Goal: Book appointment/travel/reservation

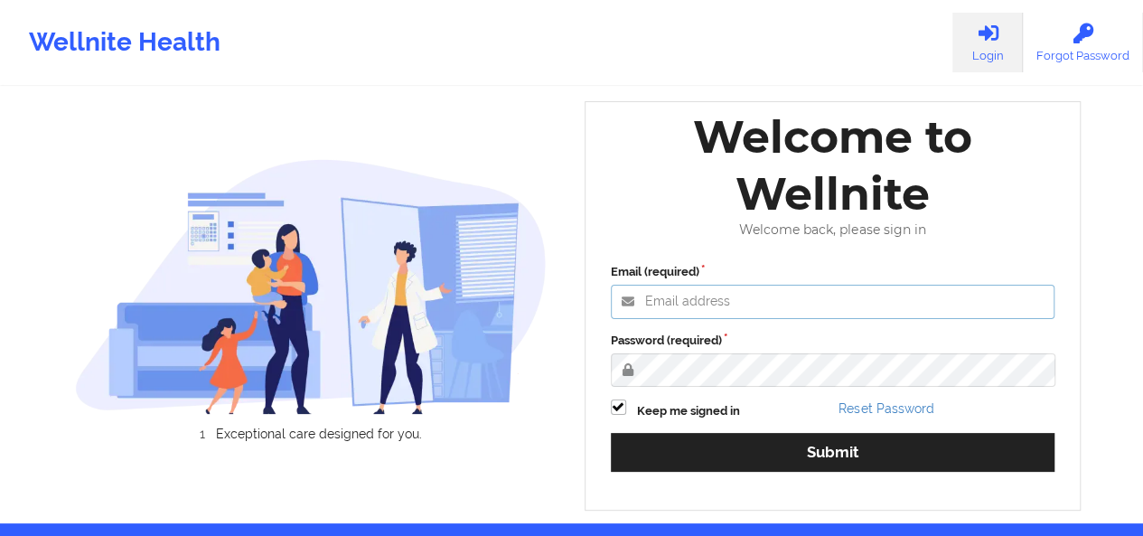
click at [716, 308] on input "Email (required)" at bounding box center [833, 302] width 445 height 34
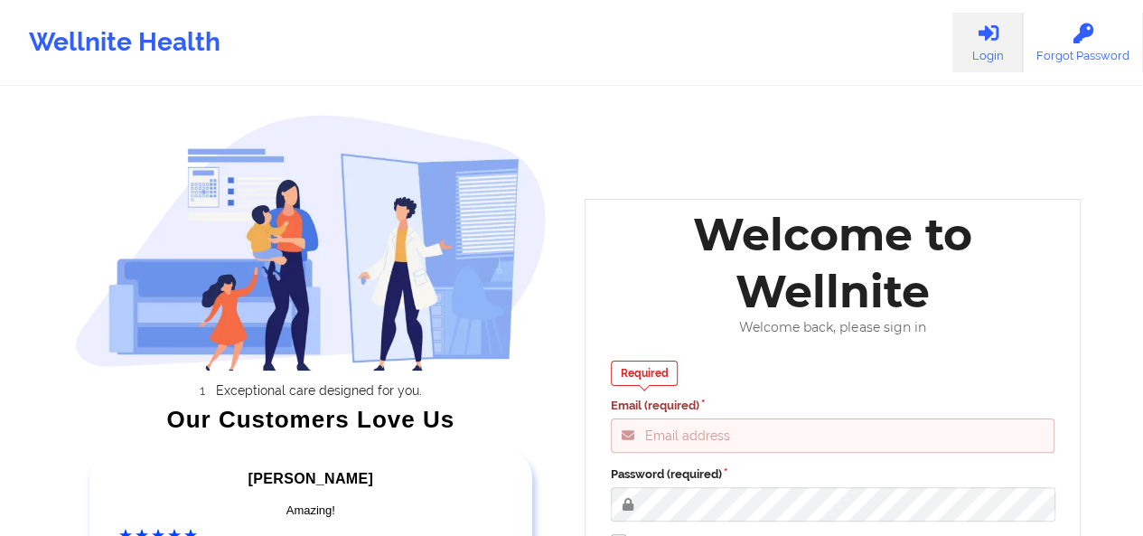
type input "[PERSON_NAME][EMAIL_ADDRESS][DOMAIN_NAME]"
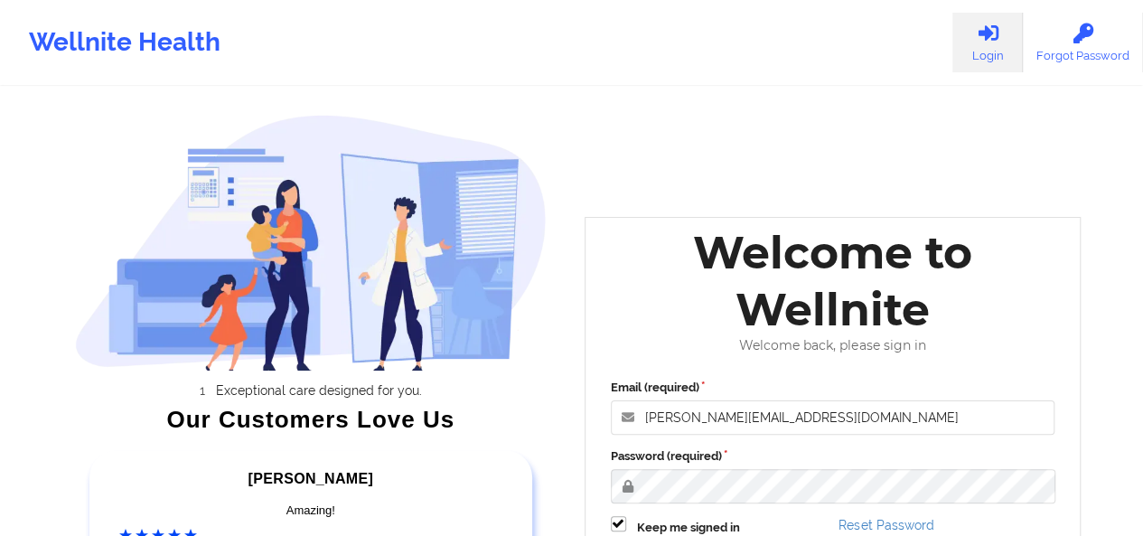
scroll to position [293, 0]
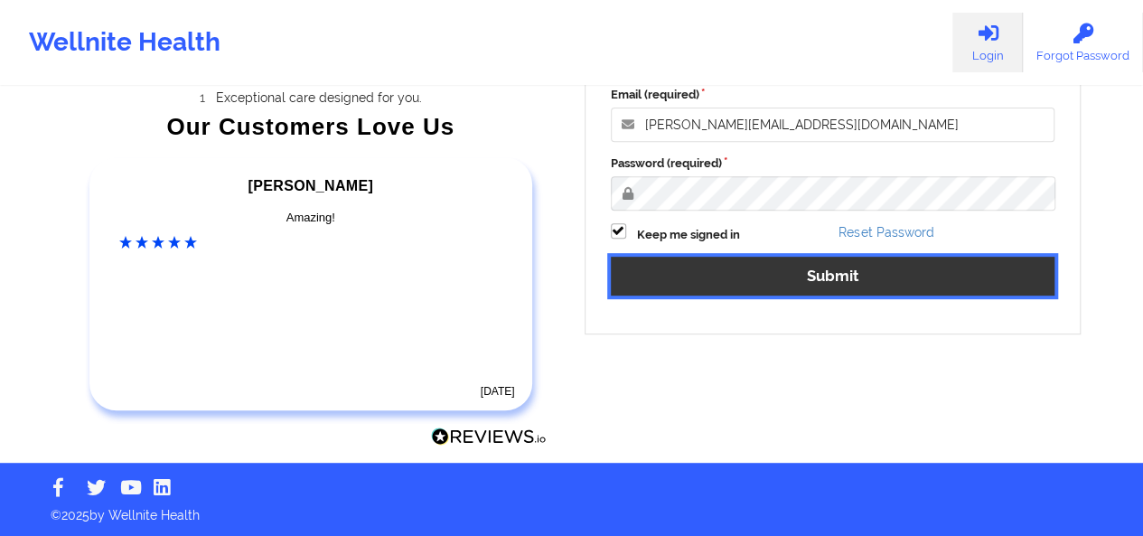
click at [825, 276] on button "Submit" at bounding box center [833, 276] width 445 height 39
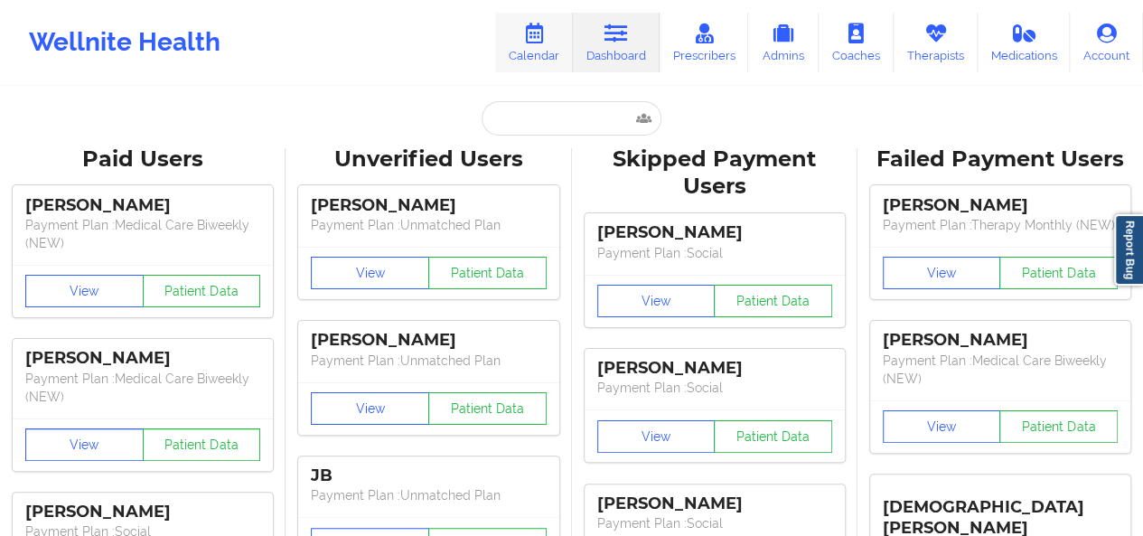
click at [533, 52] on link "Calendar" at bounding box center [534, 43] width 78 height 60
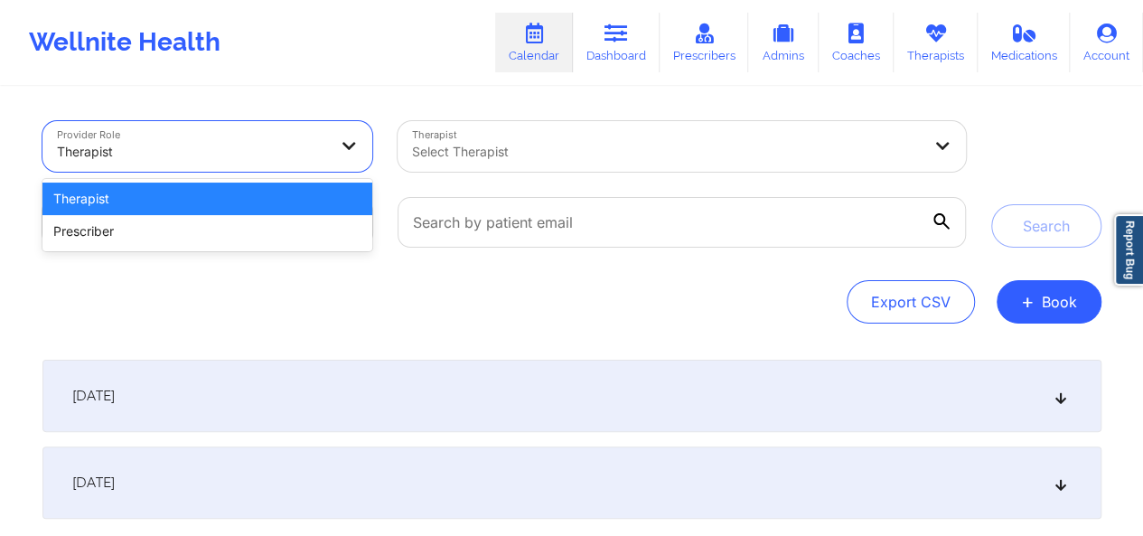
click at [231, 155] on div at bounding box center [192, 152] width 271 height 22
click at [432, 155] on div at bounding box center [666, 152] width 509 height 22
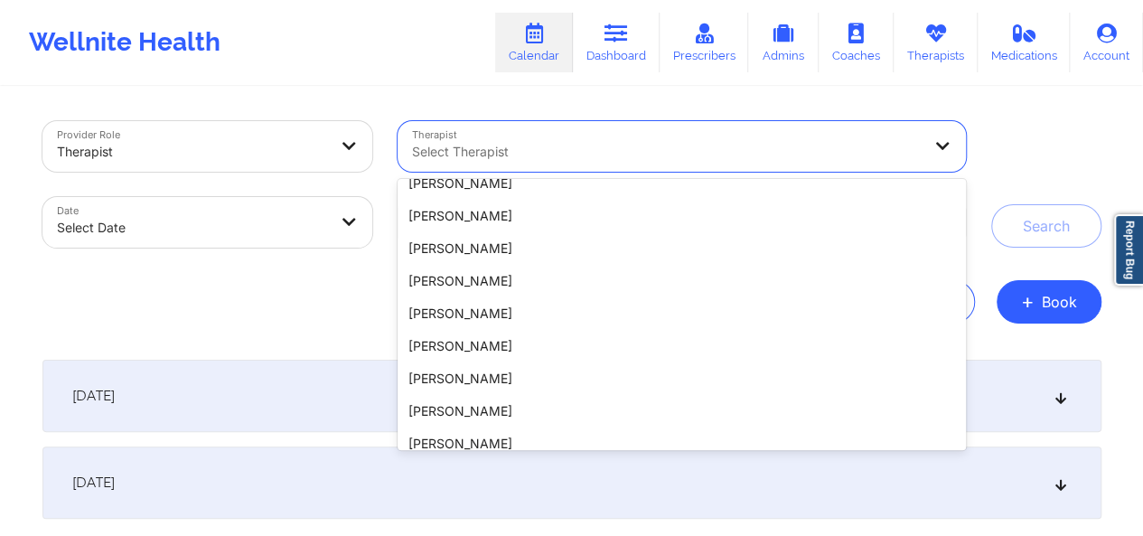
scroll to position [387, 0]
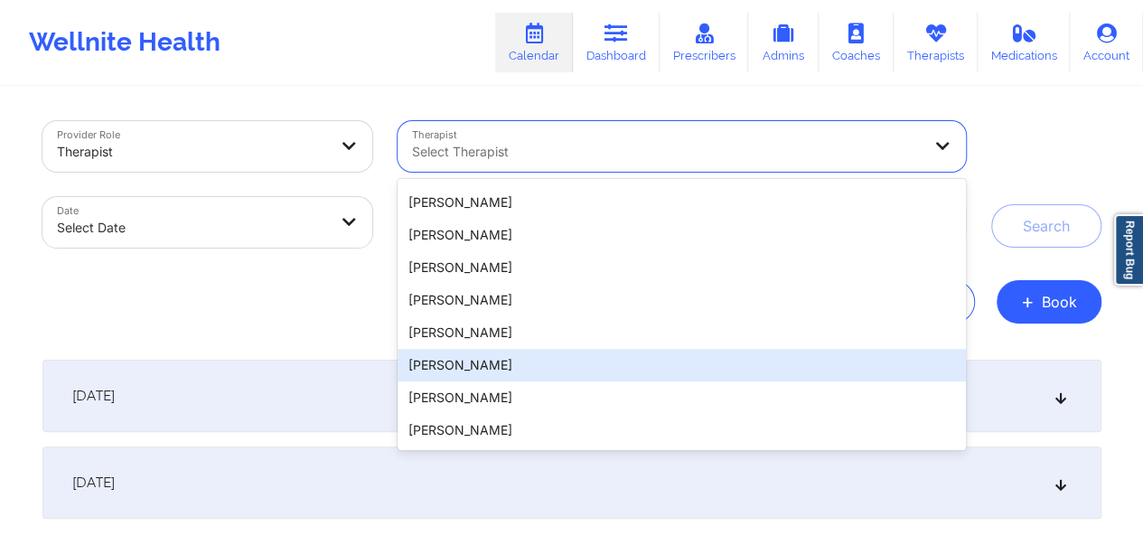
click at [633, 367] on div "[PERSON_NAME]" at bounding box center [682, 365] width 568 height 33
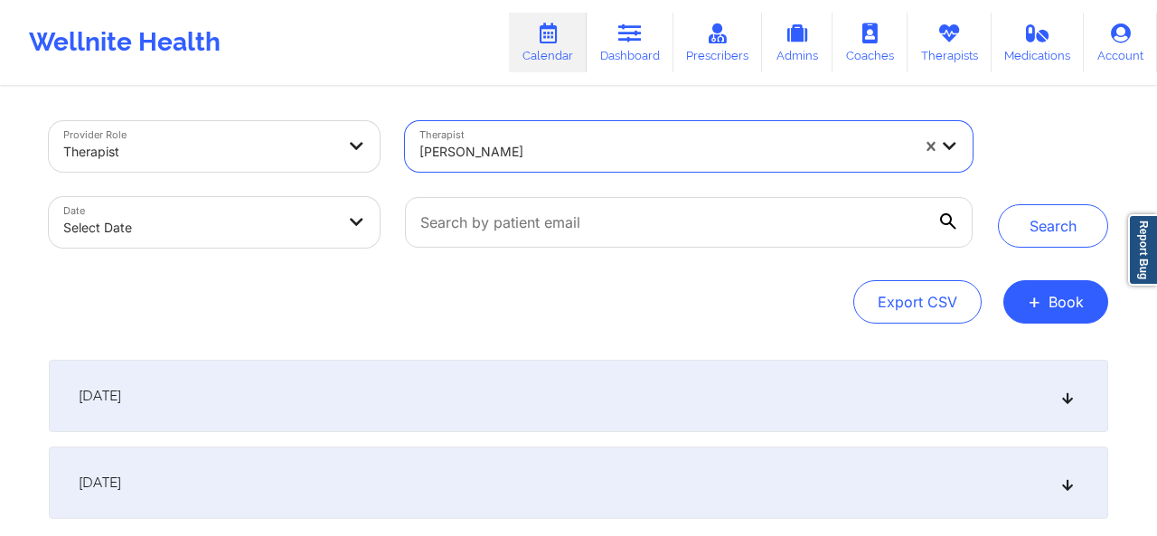
select select "2025-8"
select select "2025-9"
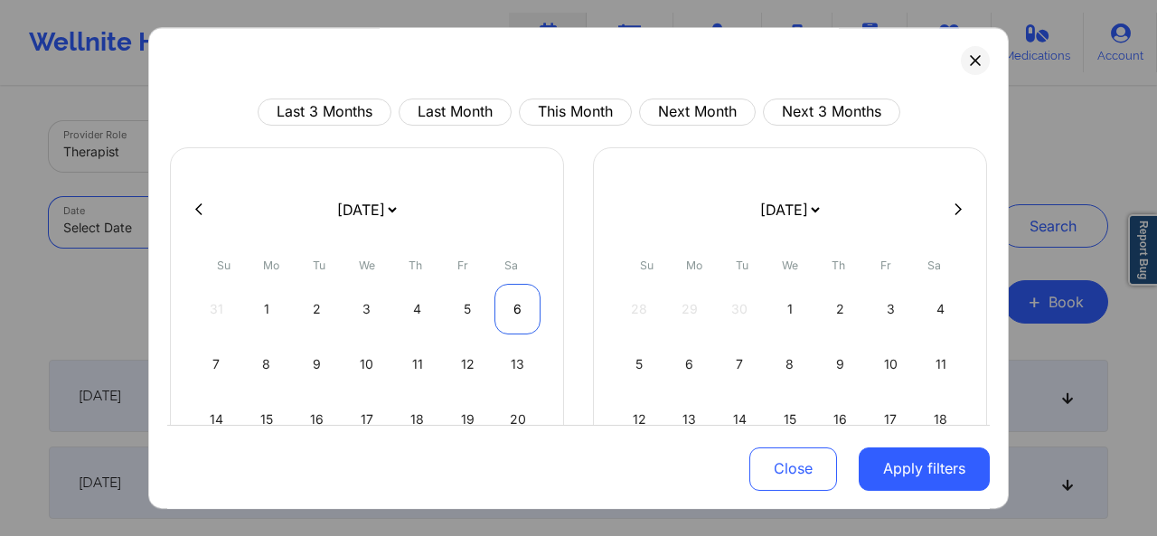
click at [511, 313] on div "6" at bounding box center [517, 309] width 46 height 51
select select "2025-8"
select select "2025-9"
select select "2025-8"
select select "2025-9"
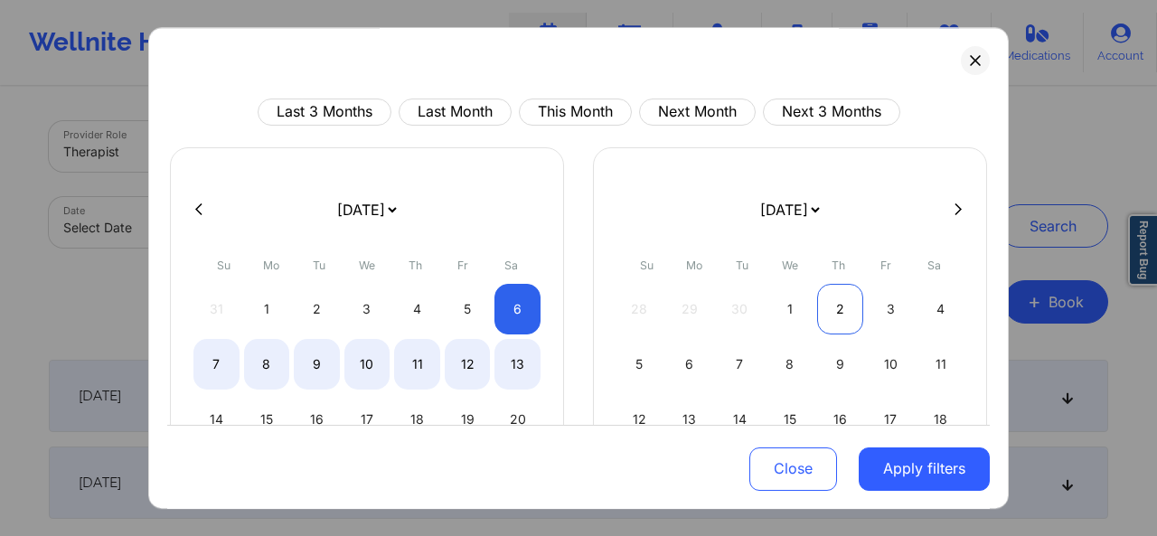
select select "2025-8"
select select "2025-9"
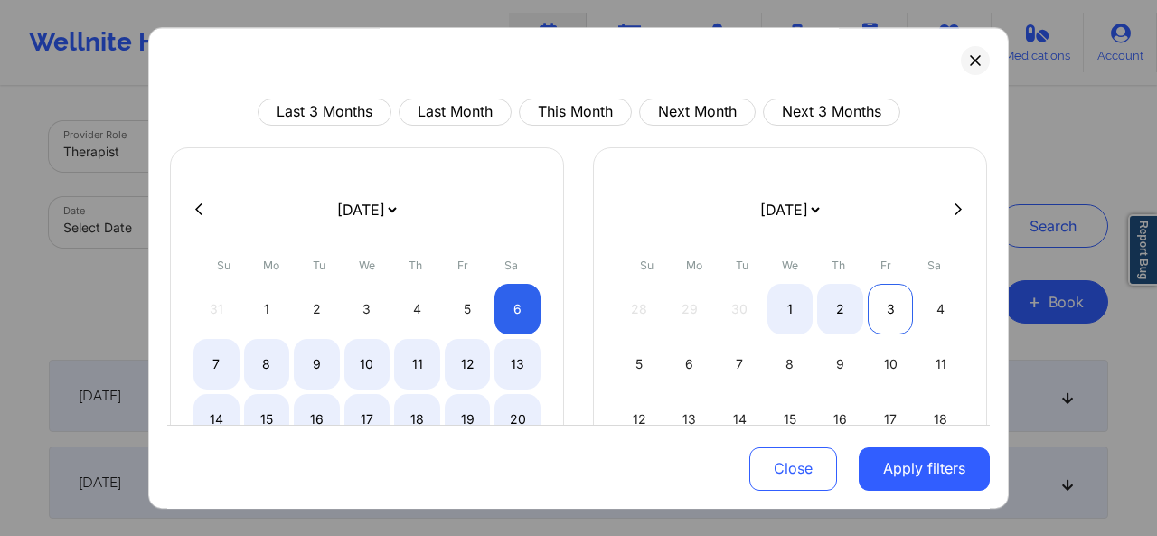
select select "2025-8"
select select "2025-9"
click at [885, 313] on div "3" at bounding box center [891, 309] width 46 height 51
select select "2025-8"
select select "2025-9"
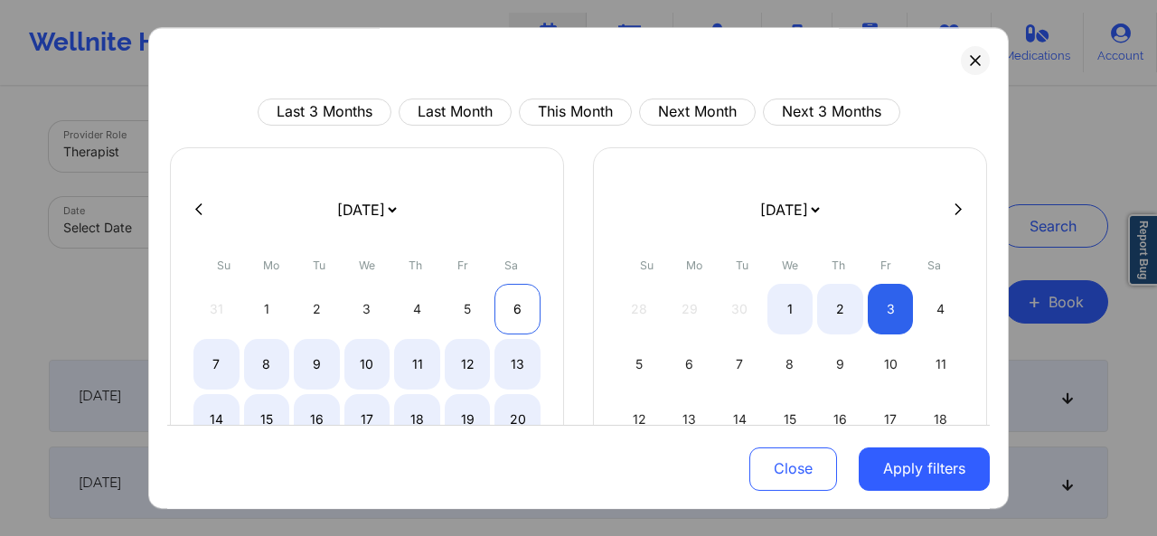
click at [524, 305] on div "6" at bounding box center [517, 309] width 46 height 51
select select "2025-8"
select select "2025-9"
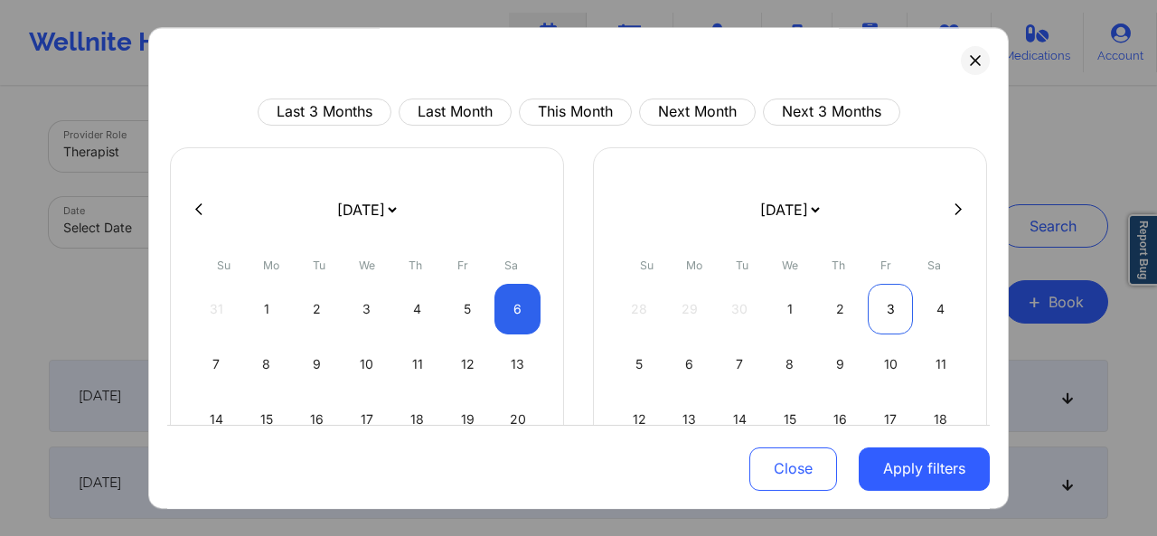
select select "2025-8"
select select "2025-9"
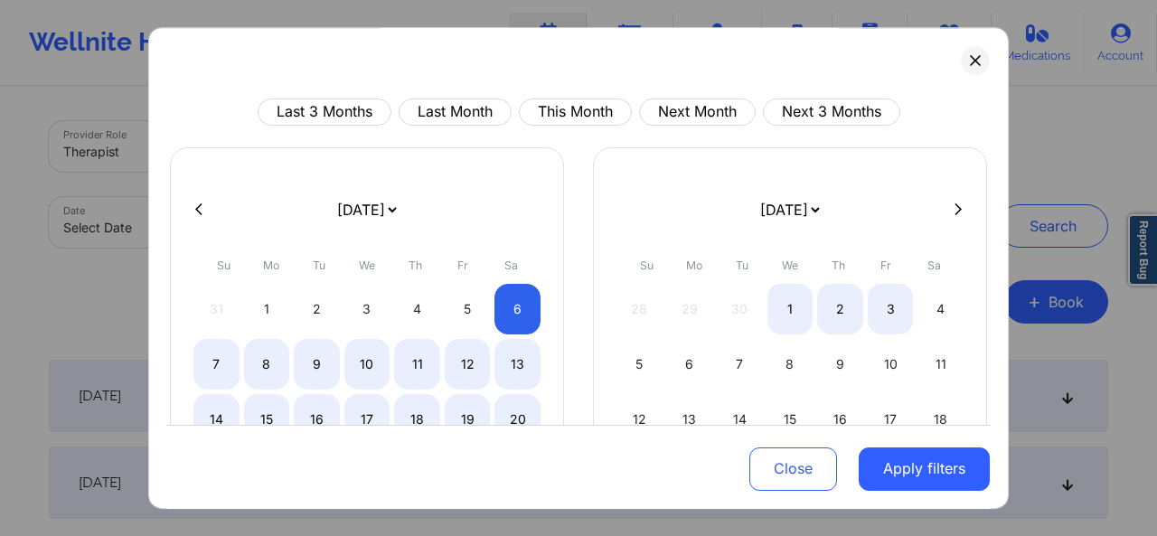
click at [859, 314] on div "28 29 30 1 2 3 4" at bounding box center [789, 309] width 347 height 51
select select "2025-8"
select select "2025-9"
click at [889, 315] on div "3" at bounding box center [891, 309] width 46 height 51
select select "2025-8"
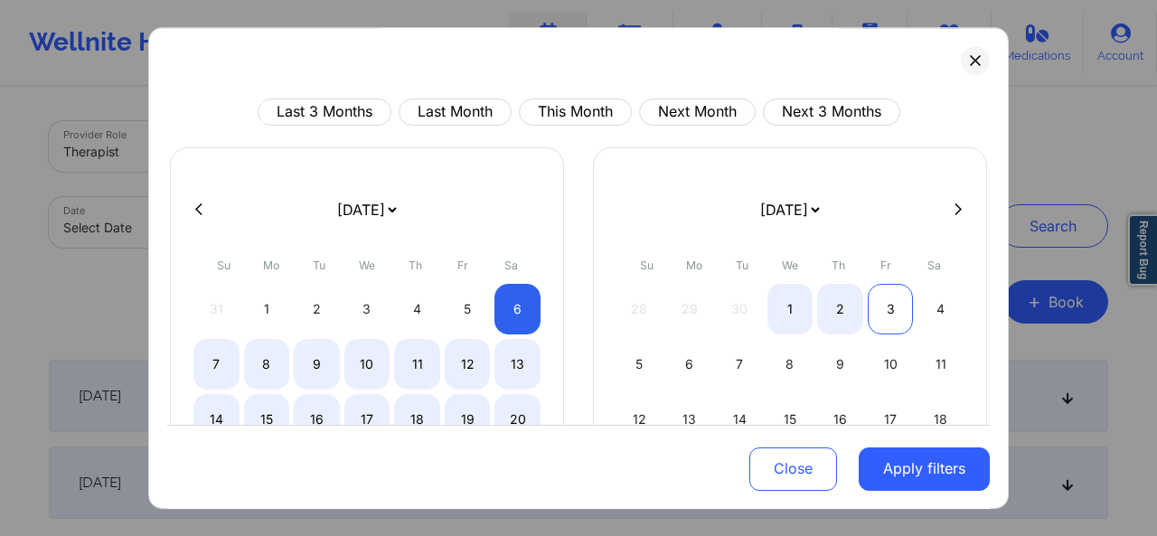
select select "2025-9"
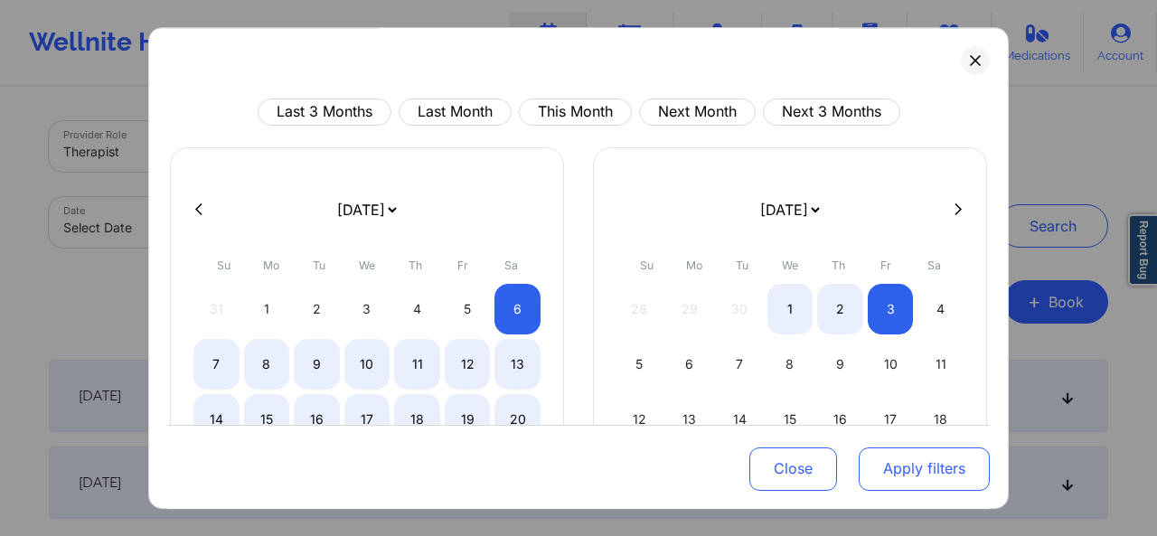
click at [929, 466] on button "Apply filters" at bounding box center [924, 467] width 131 height 43
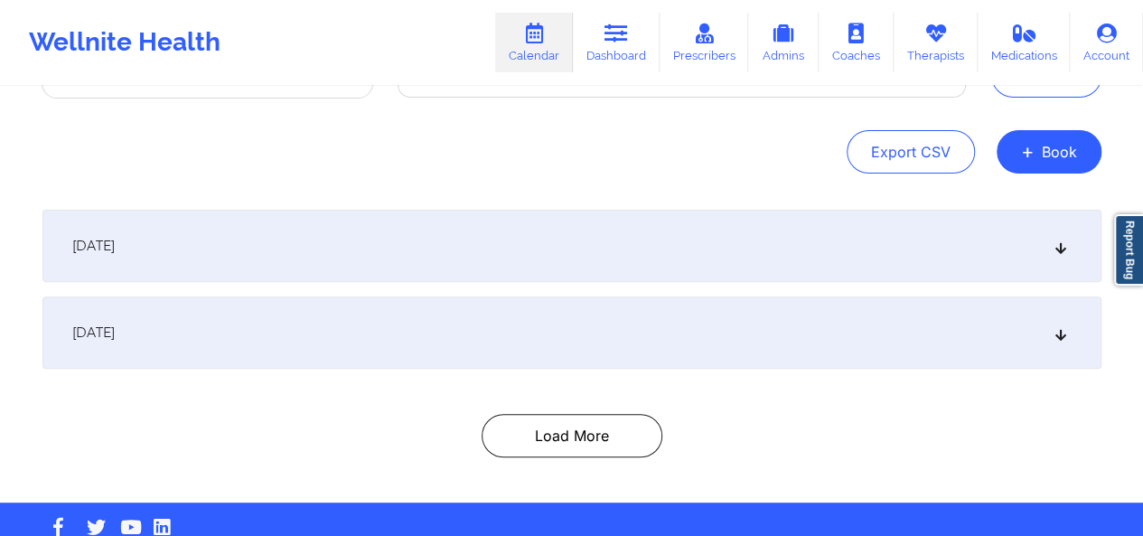
scroll to position [152, 0]
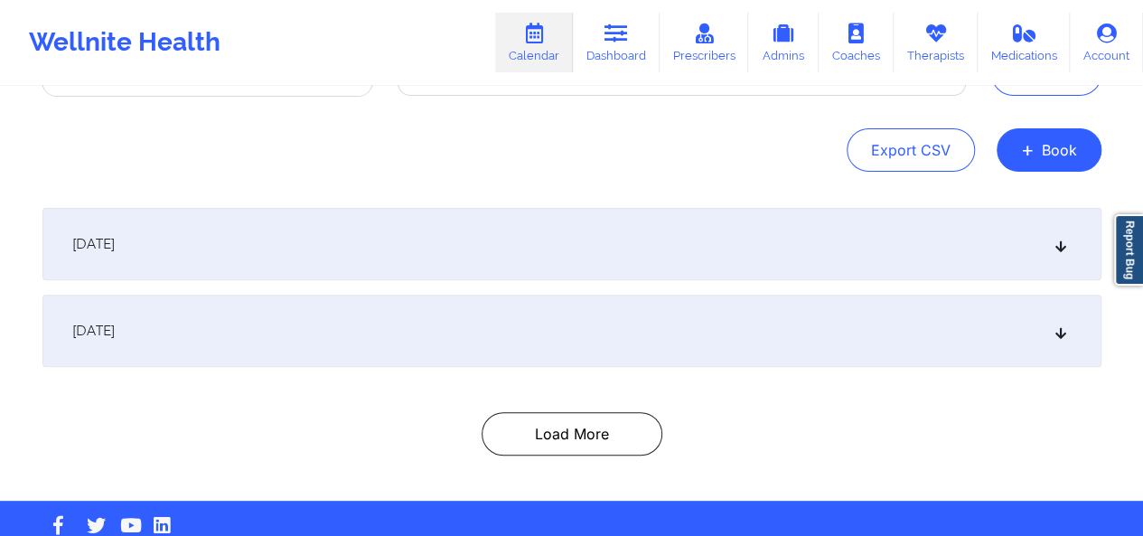
click at [833, 309] on div "[DATE]" at bounding box center [571, 331] width 1059 height 72
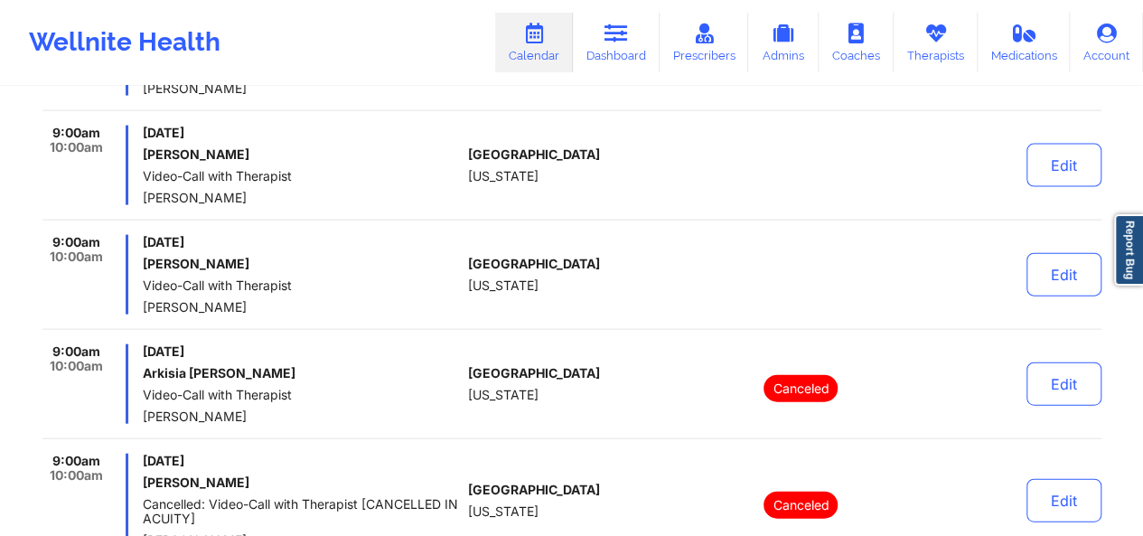
scroll to position [1963, 0]
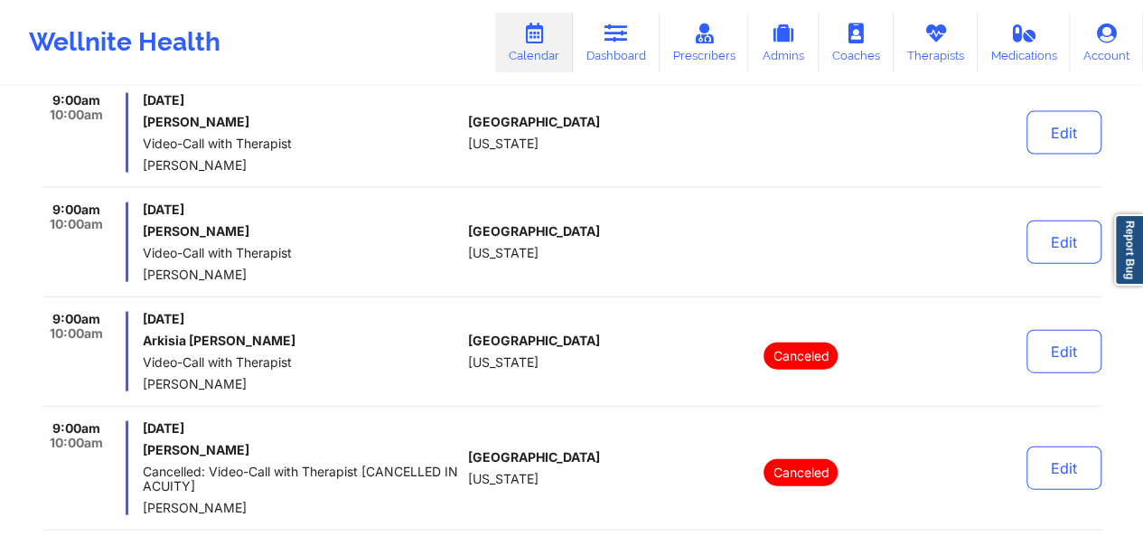
click at [873, 249] on div at bounding box center [801, 242] width 251 height 80
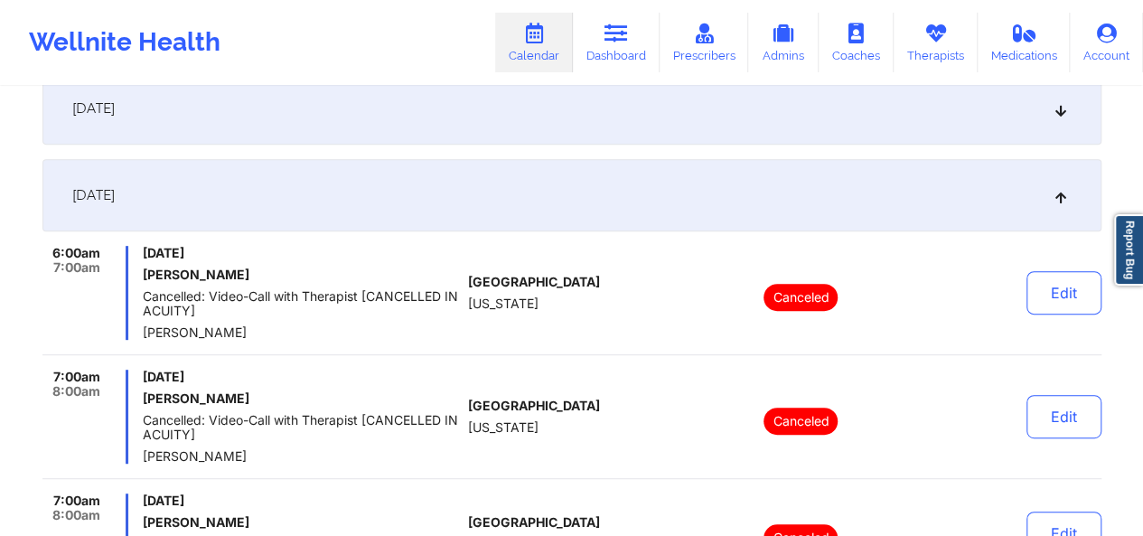
scroll to position [0, 0]
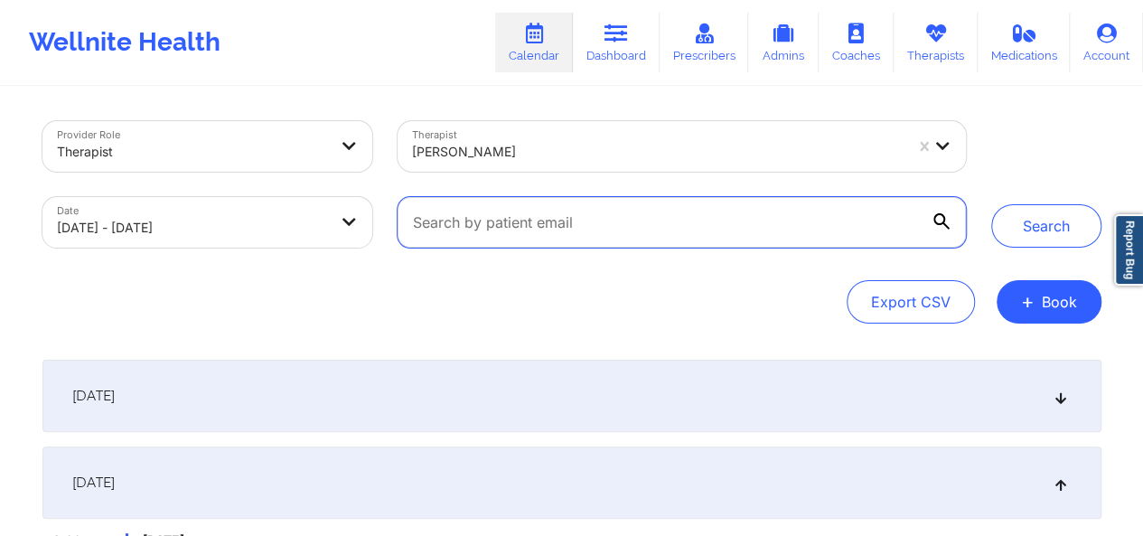
click at [671, 237] on input "text" at bounding box center [682, 222] width 568 height 51
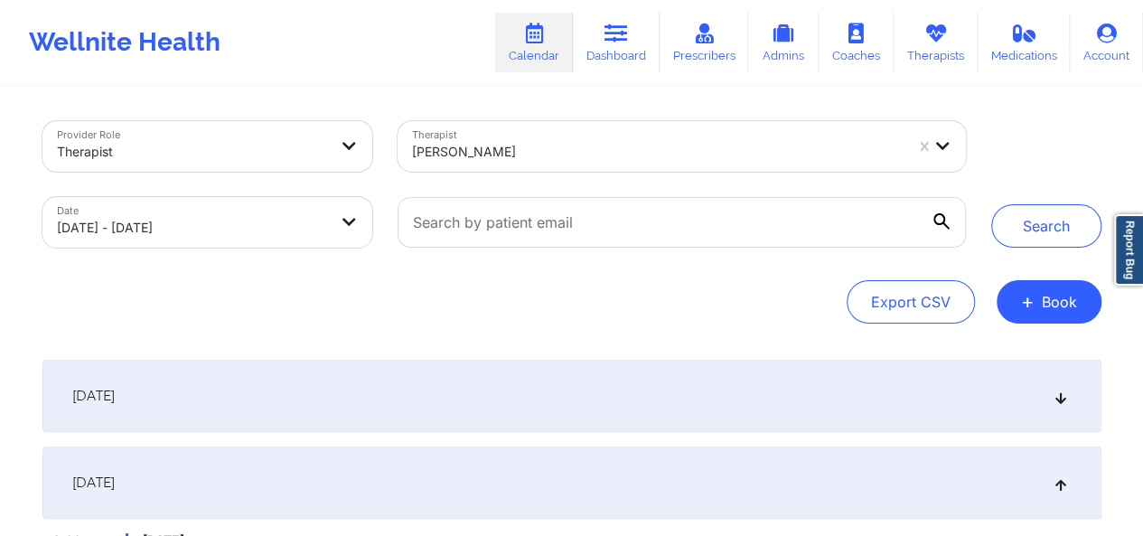
click at [709, 275] on div "Provider Role Therapist Therapist [PERSON_NAME] Date [DATE] - [DATE] Search Exp…" at bounding box center [571, 222] width 1059 height 202
click at [871, 150] on div at bounding box center [657, 152] width 491 height 22
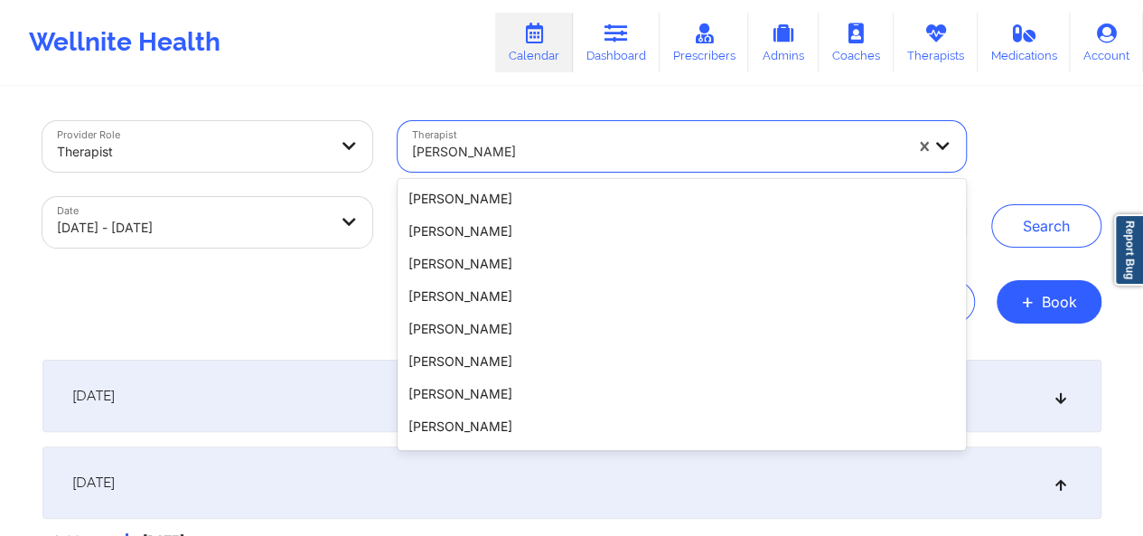
scroll to position [329, 0]
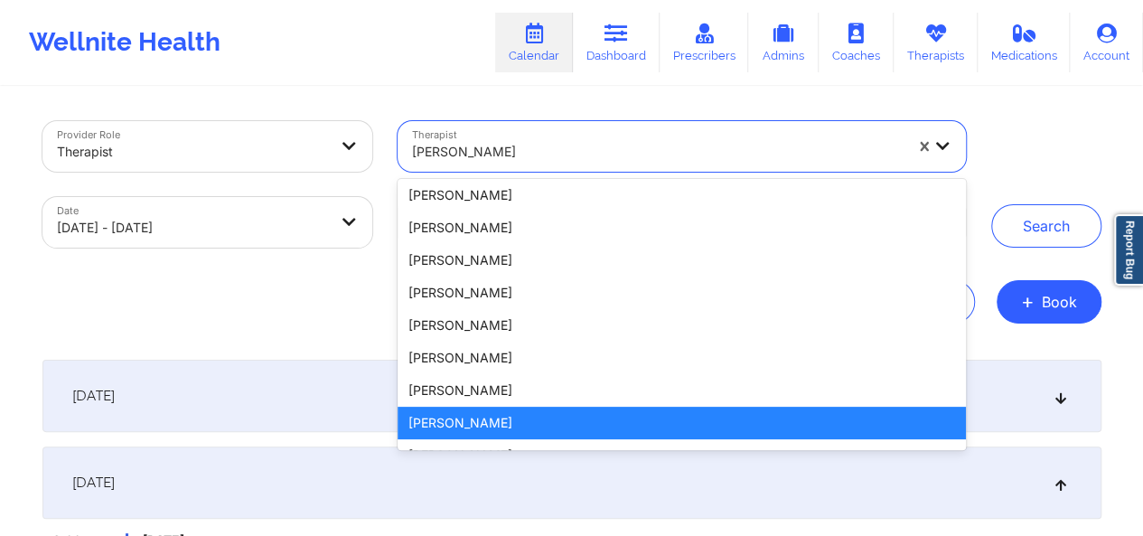
type input "a"
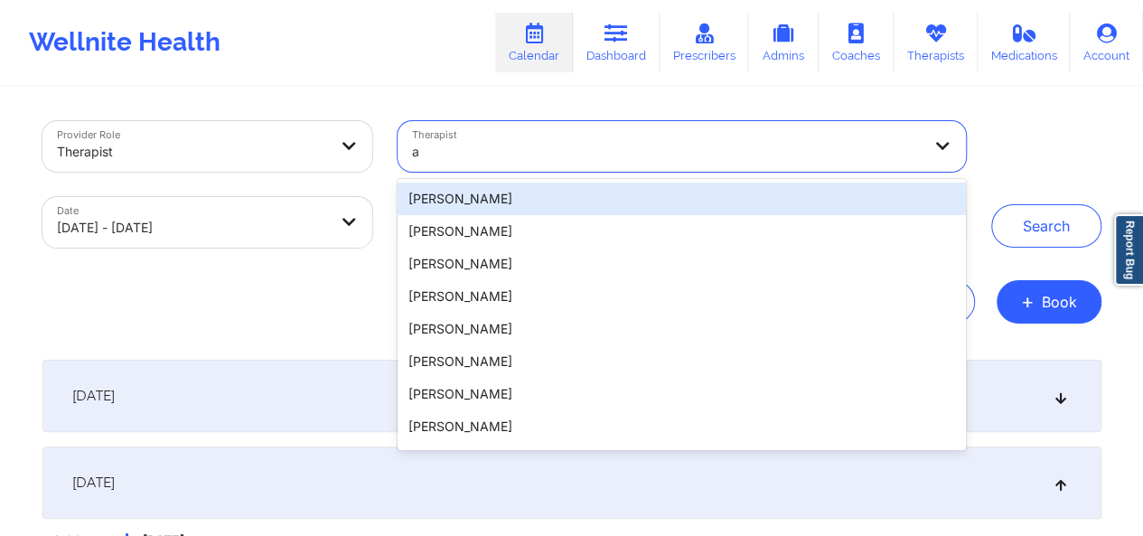
type input "ad"
click at [605, 201] on div "[PERSON_NAME]" at bounding box center [682, 199] width 568 height 33
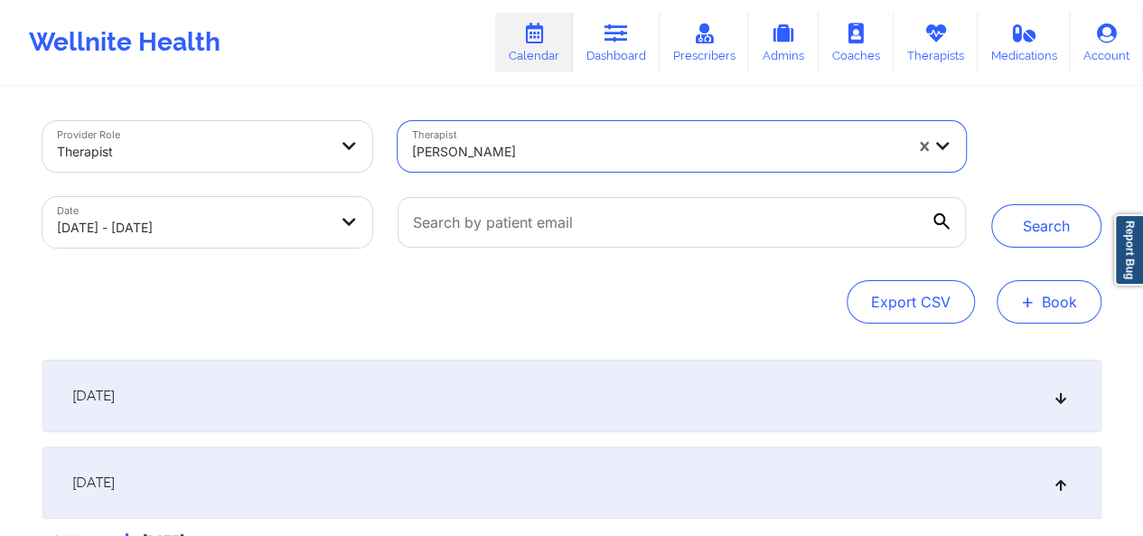
click at [1048, 298] on button "+ Book" at bounding box center [1049, 301] width 105 height 43
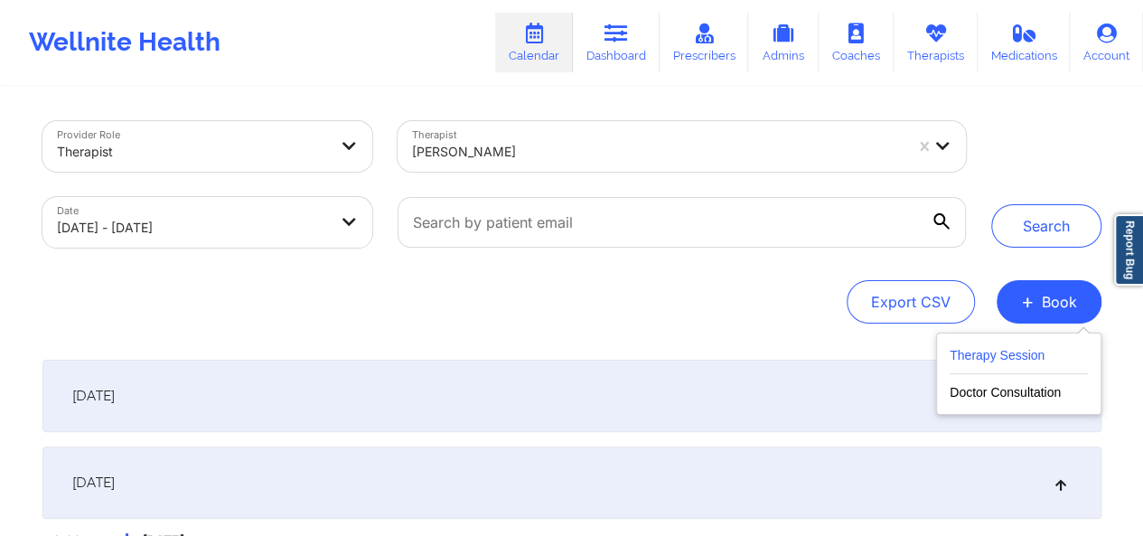
click at [1005, 354] on button "Therapy Session" at bounding box center [1019, 359] width 138 height 30
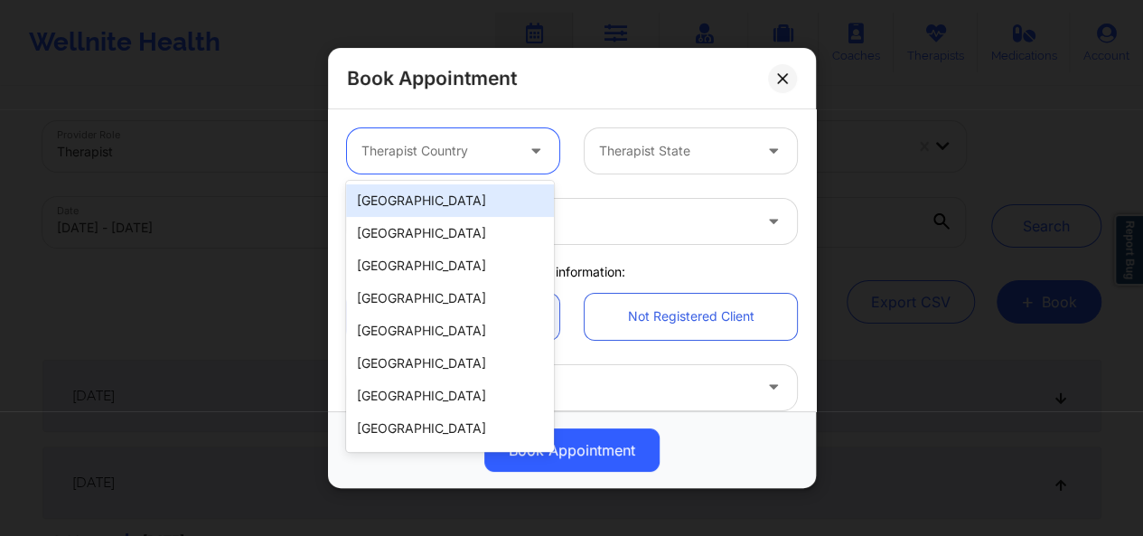
click at [517, 162] on div at bounding box center [537, 150] width 43 height 45
click at [495, 197] on div "[GEOGRAPHIC_DATA]" at bounding box center [450, 200] width 208 height 33
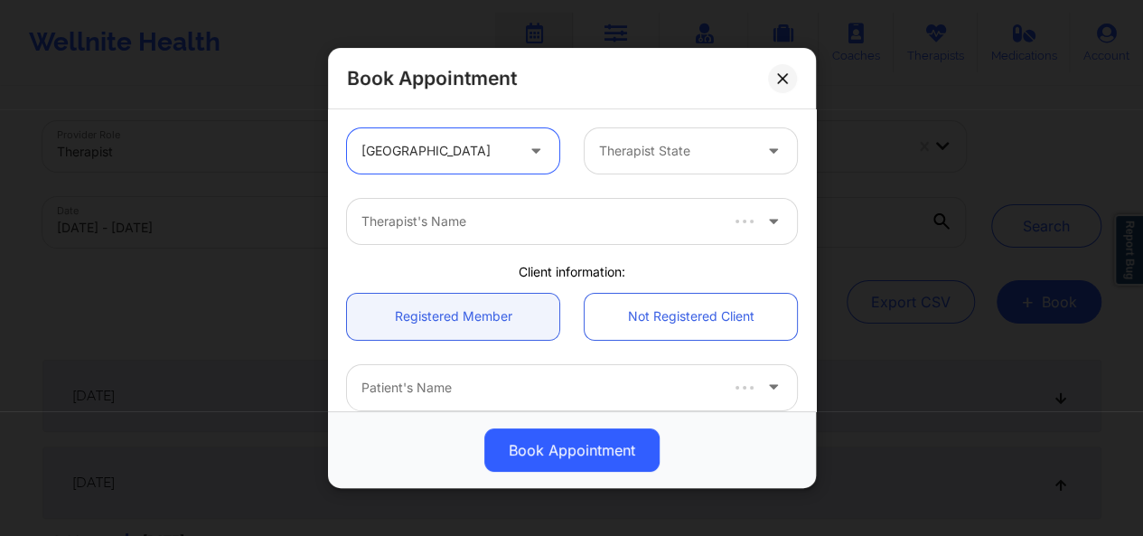
click at [645, 151] on div at bounding box center [675, 151] width 153 height 22
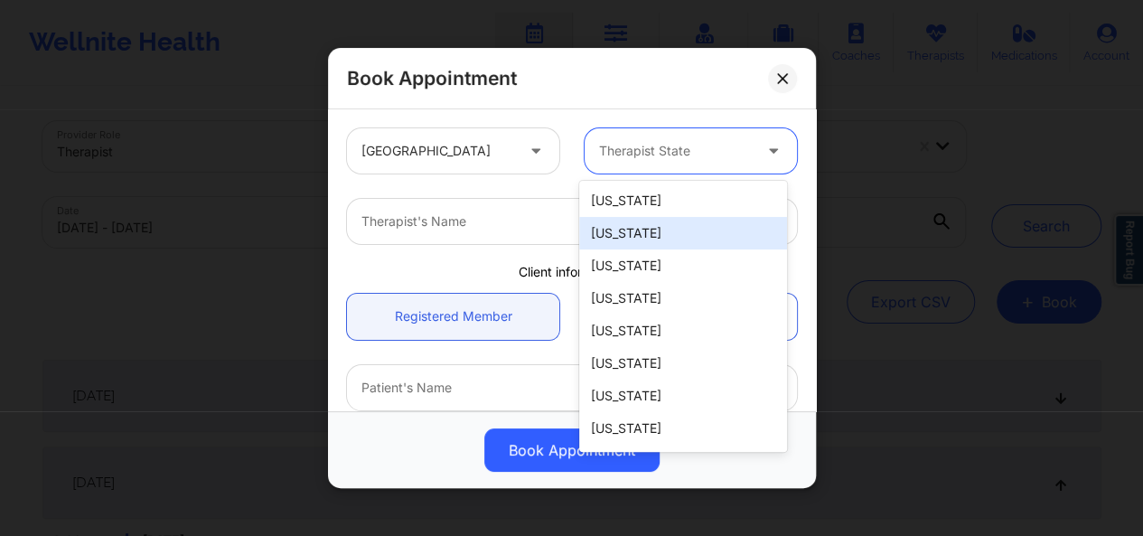
click at [633, 245] on div "[US_STATE]" at bounding box center [683, 233] width 208 height 33
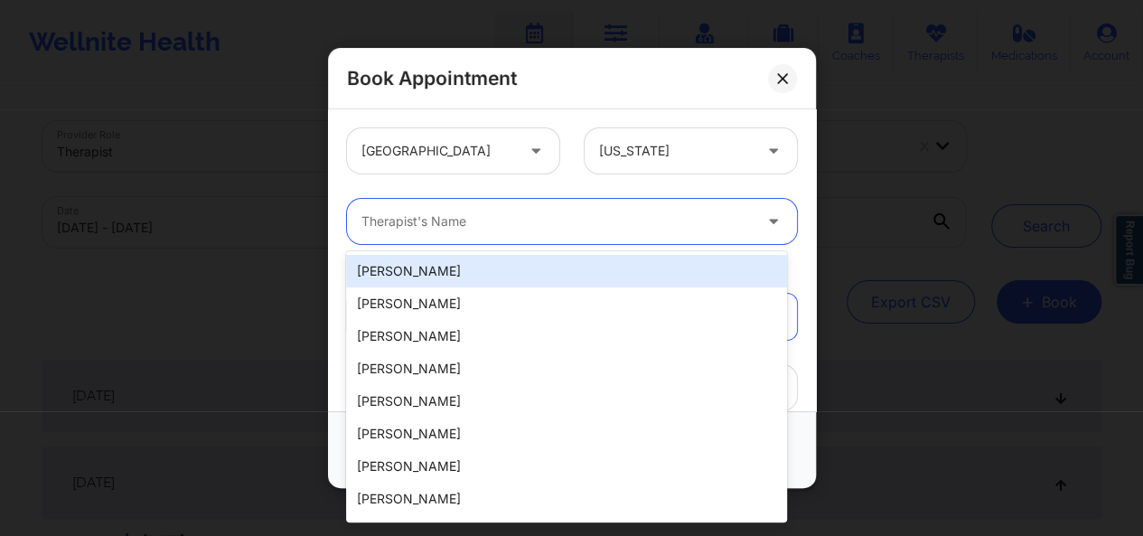
click at [528, 234] on div "Therapist's Name" at bounding box center [550, 221] width 407 height 45
click at [515, 264] on div "[PERSON_NAME]" at bounding box center [566, 271] width 441 height 33
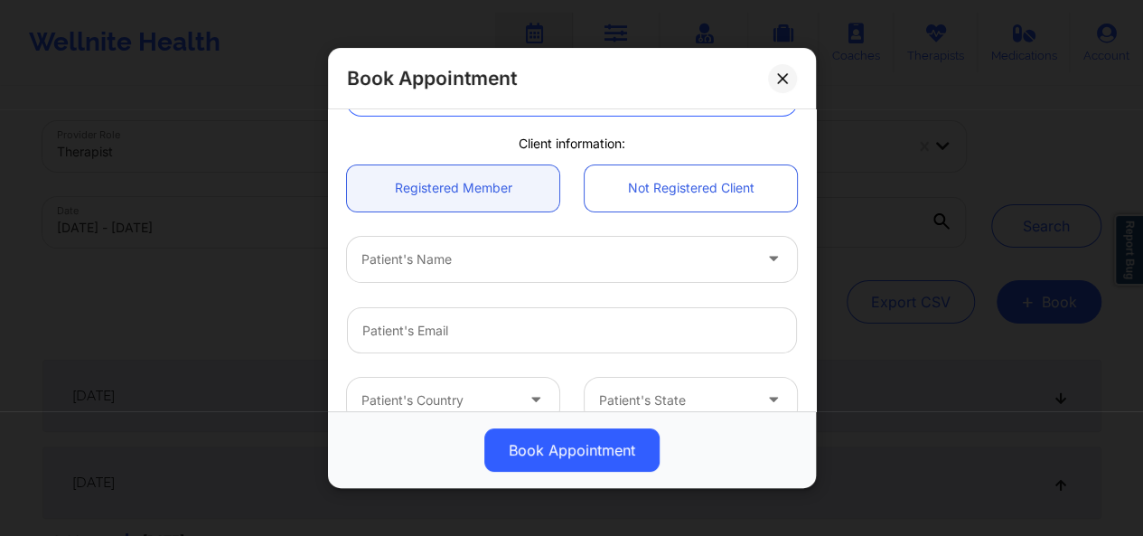
scroll to position [186, 0]
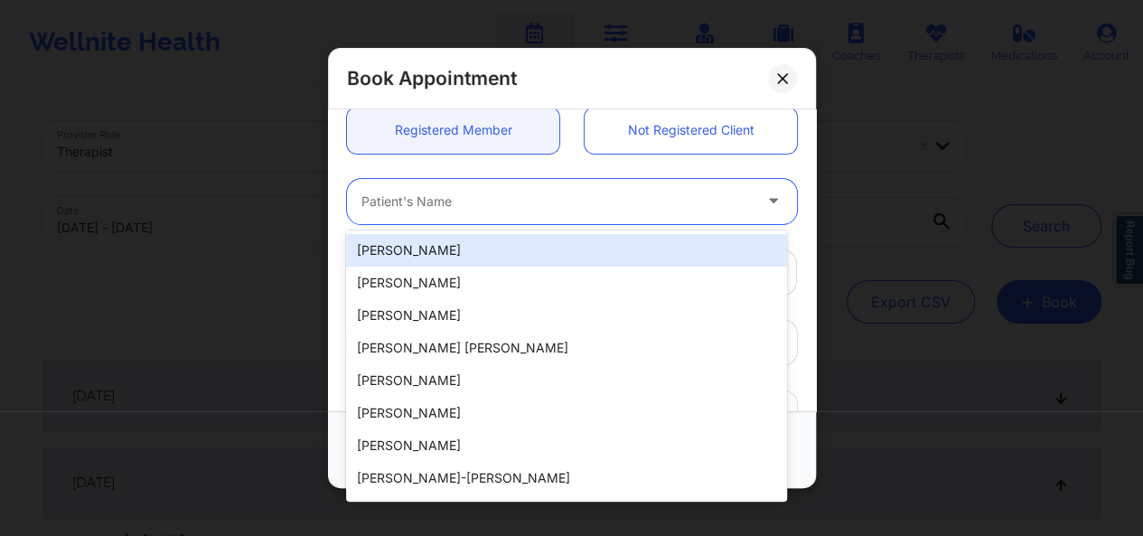
click at [689, 217] on div "Patient's Name" at bounding box center [550, 200] width 407 height 45
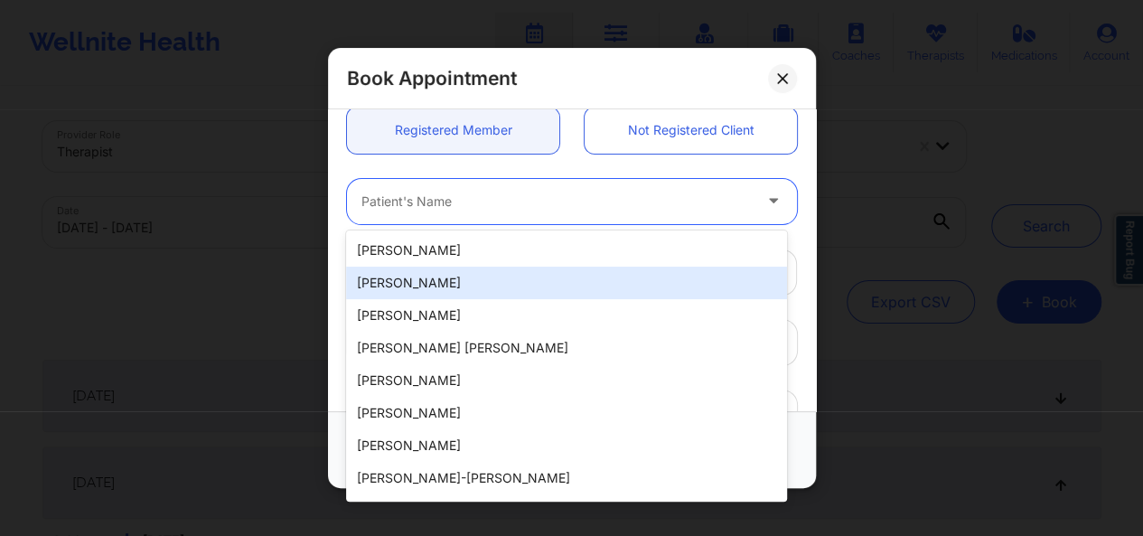
click at [553, 288] on div "[PERSON_NAME]" at bounding box center [566, 283] width 441 height 33
type input "[EMAIL_ADDRESS][DOMAIN_NAME]"
type input "[PHONE_NUMBER]"
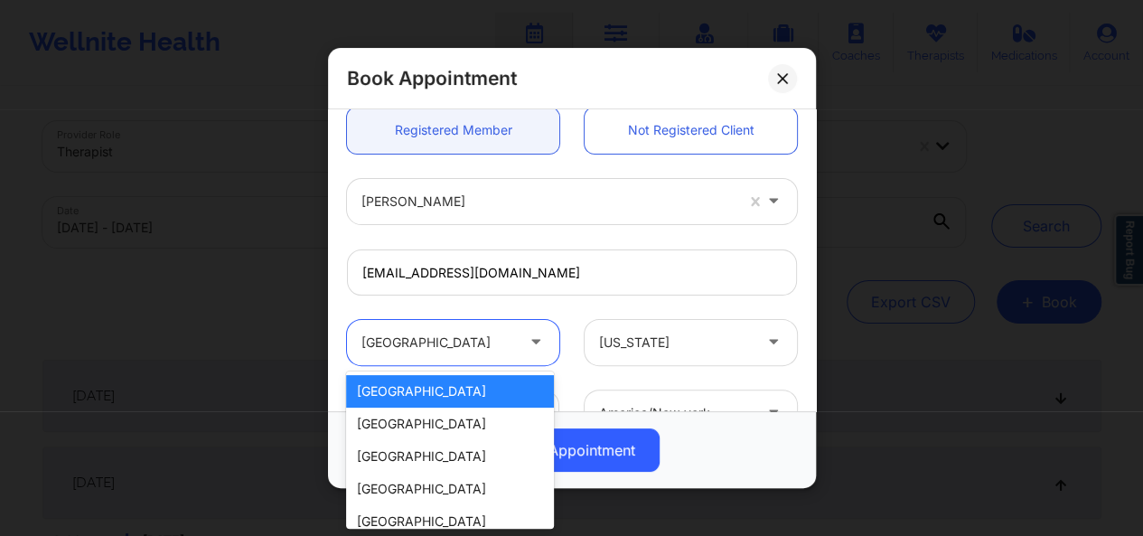
click at [470, 339] on div at bounding box center [437, 343] width 153 height 22
click at [462, 424] on div "[GEOGRAPHIC_DATA]" at bounding box center [450, 424] width 208 height 33
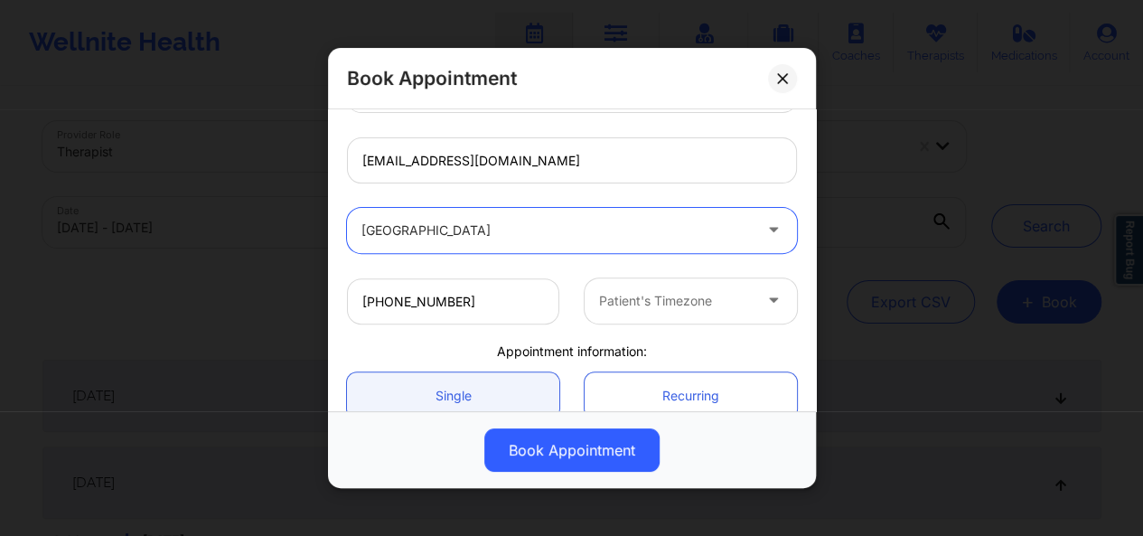
scroll to position [306, 0]
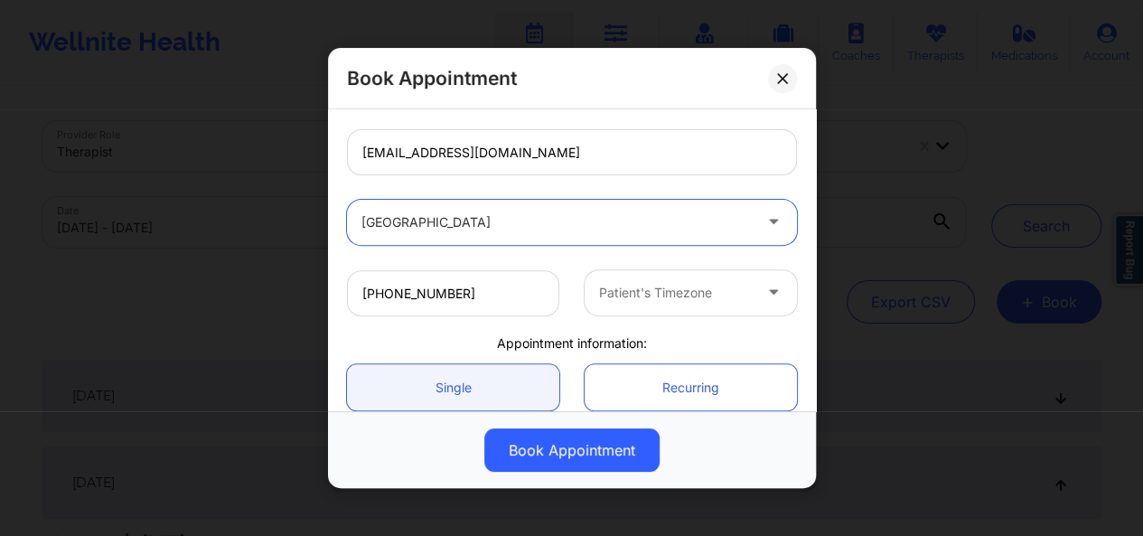
click at [522, 230] on div at bounding box center [556, 222] width 390 height 22
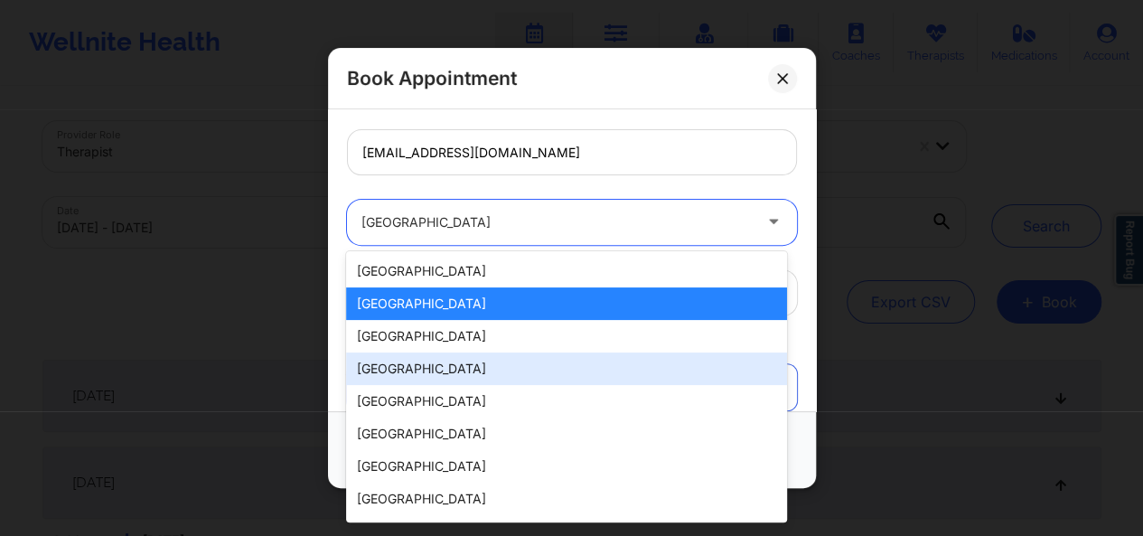
click at [469, 363] on div "[GEOGRAPHIC_DATA]" at bounding box center [566, 368] width 441 height 33
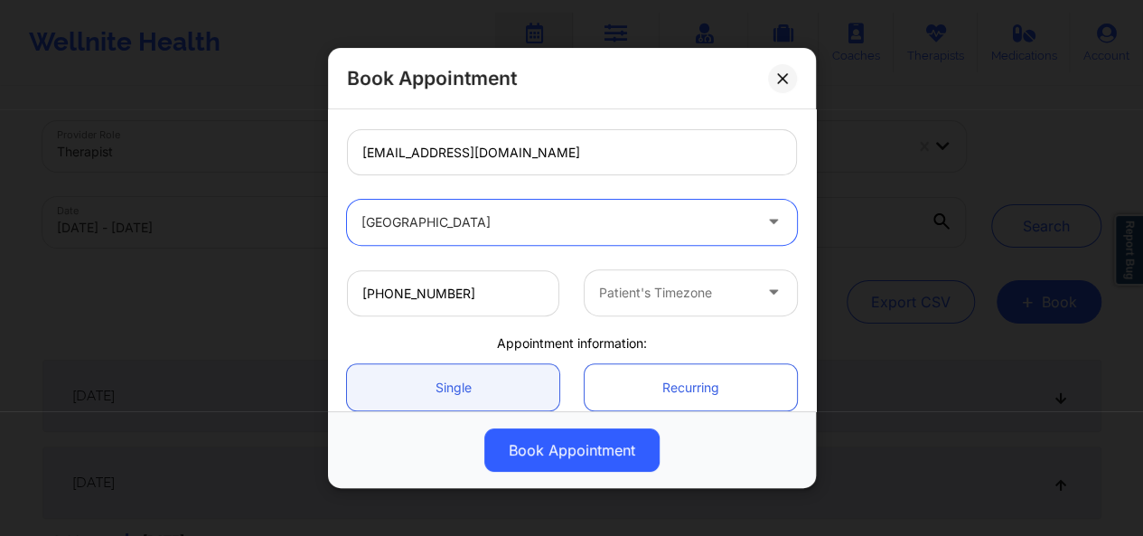
click at [470, 236] on div "[GEOGRAPHIC_DATA]" at bounding box center [556, 221] width 390 height 45
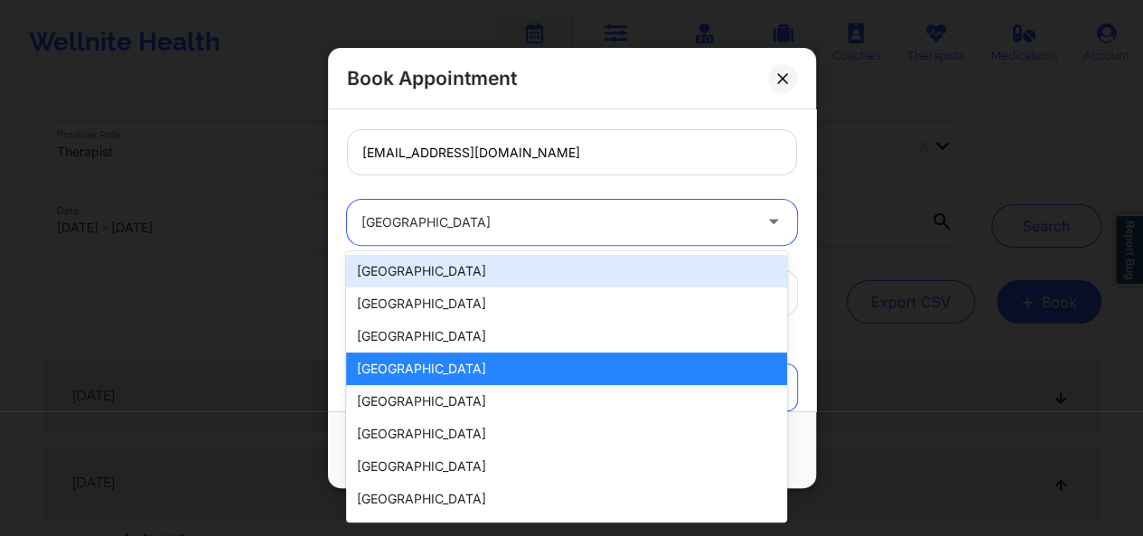
click at [445, 276] on div "[GEOGRAPHIC_DATA]" at bounding box center [566, 271] width 441 height 33
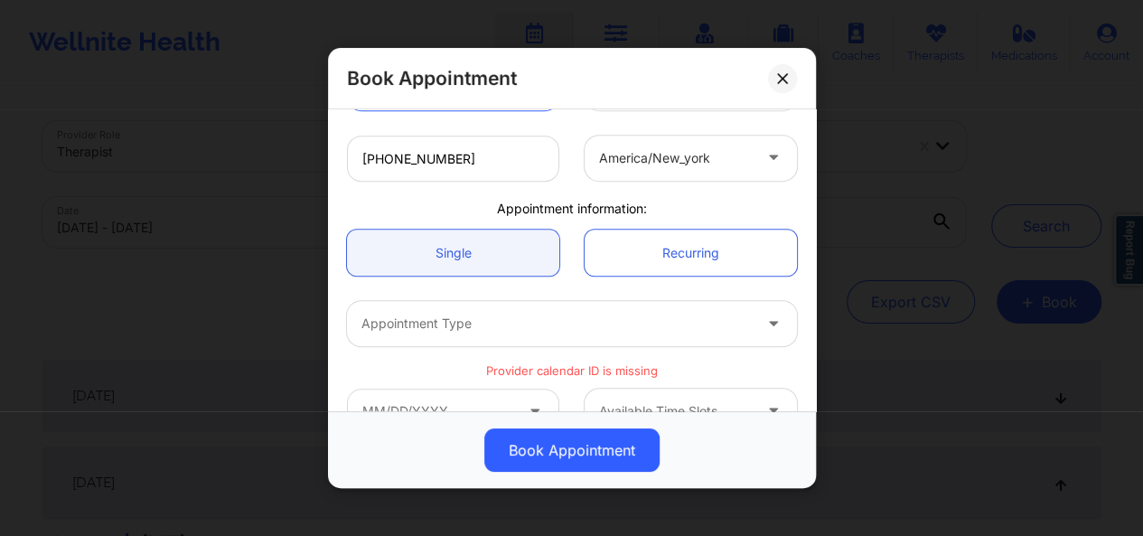
scroll to position [482, 0]
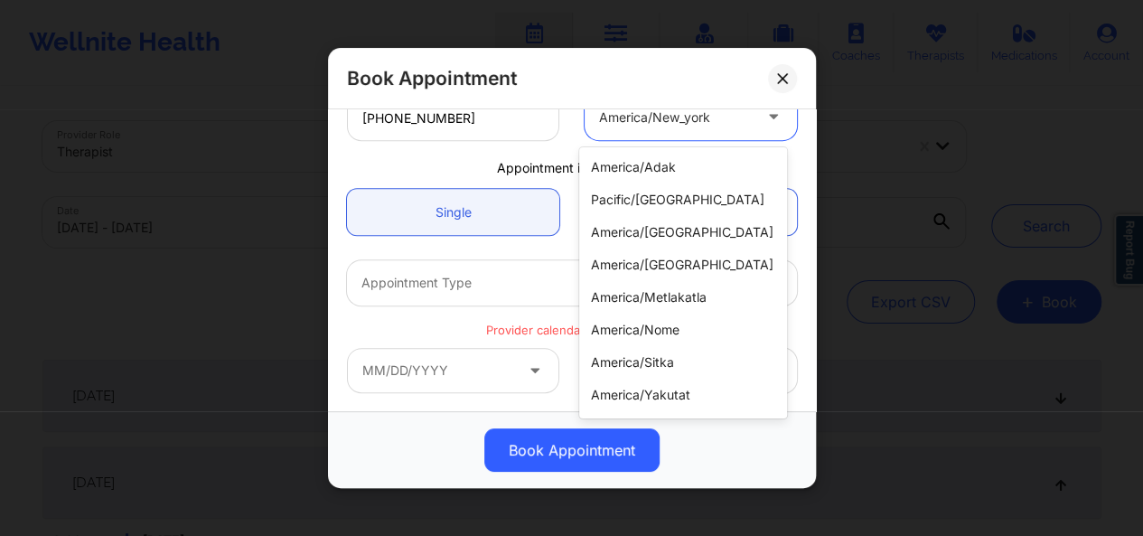
click at [672, 129] on div "america/new_york" at bounding box center [675, 116] width 153 height 45
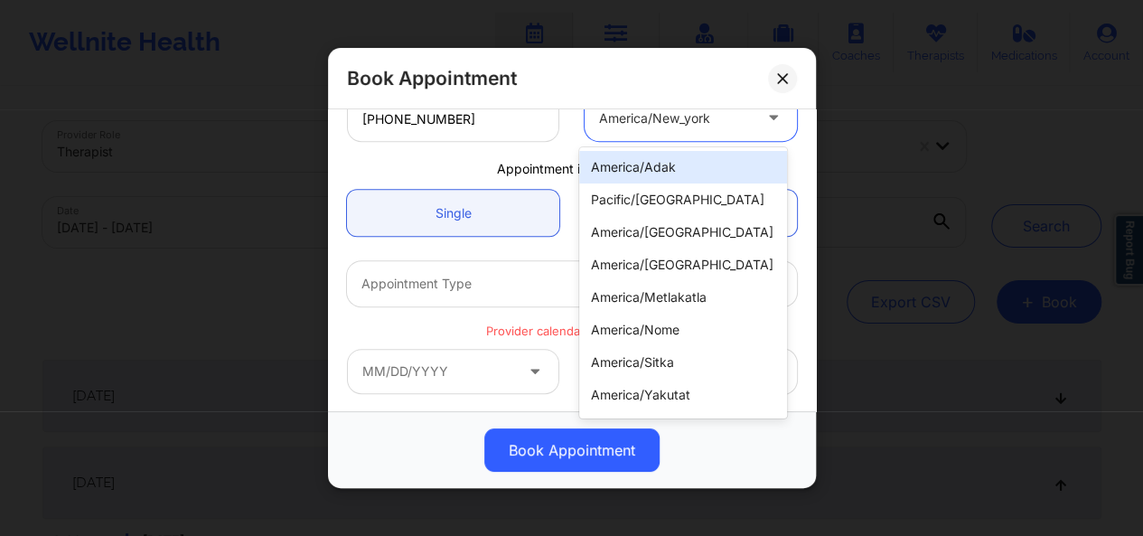
type input "f"
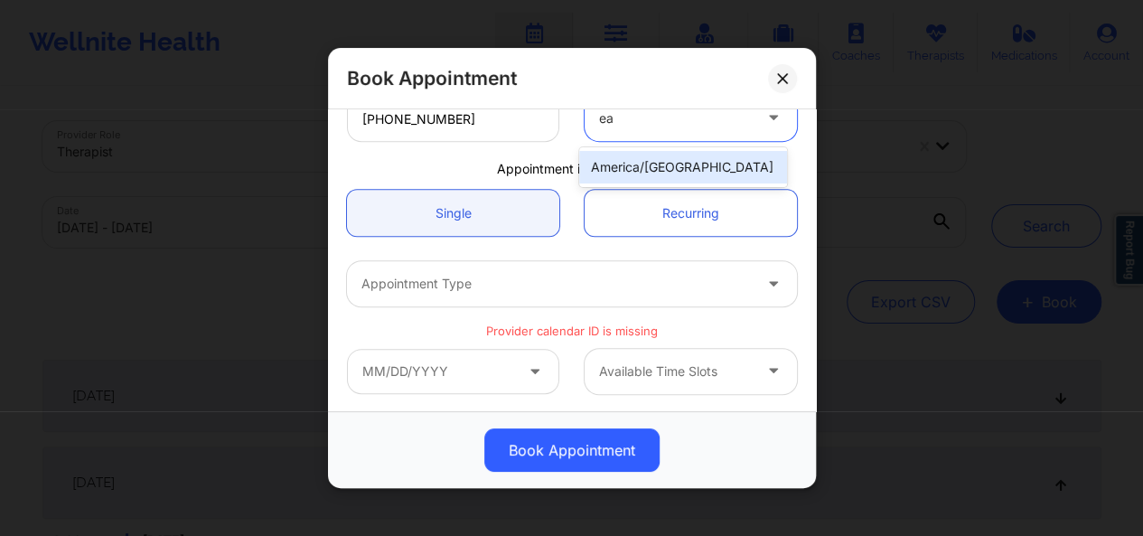
type input "e"
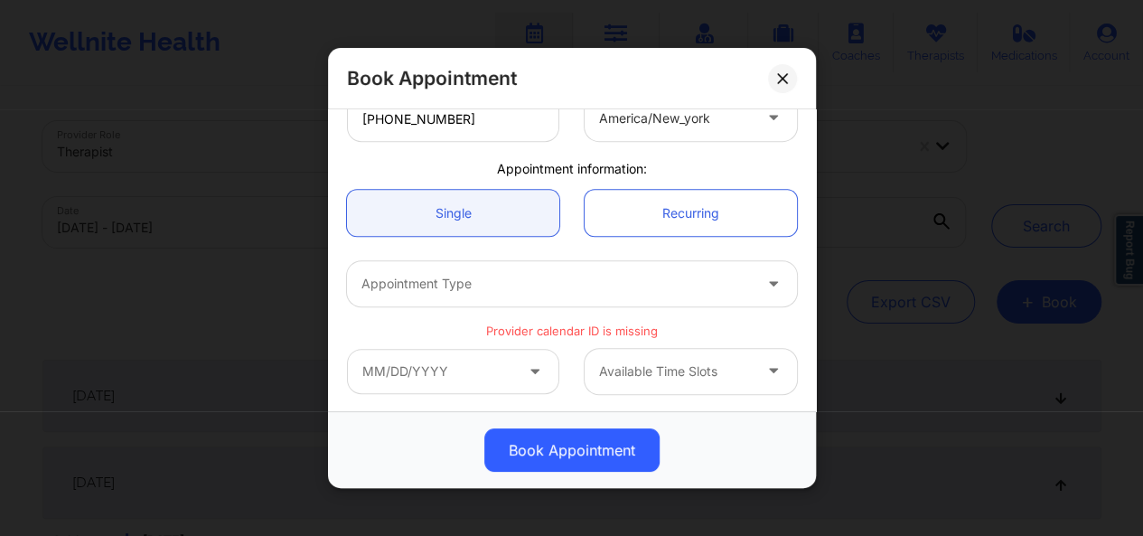
click at [456, 252] on div "Appointment Type" at bounding box center [571, 284] width 475 height 70
click at [634, 237] on div "Single Recurring" at bounding box center [571, 212] width 475 height 71
click at [561, 286] on div at bounding box center [556, 284] width 390 height 22
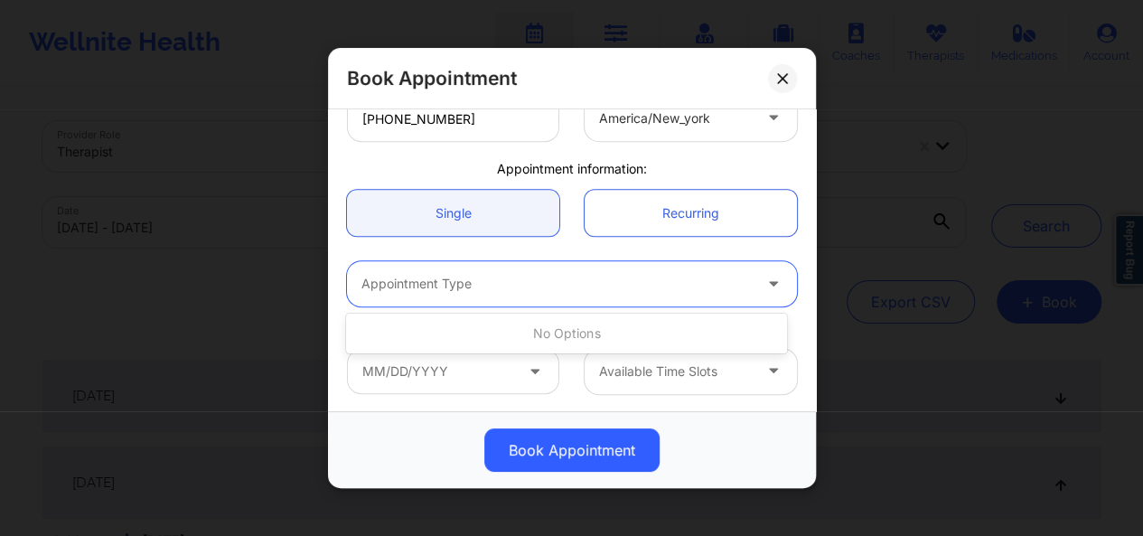
click at [575, 290] on div at bounding box center [556, 284] width 390 height 22
click at [775, 87] on button at bounding box center [782, 77] width 29 height 29
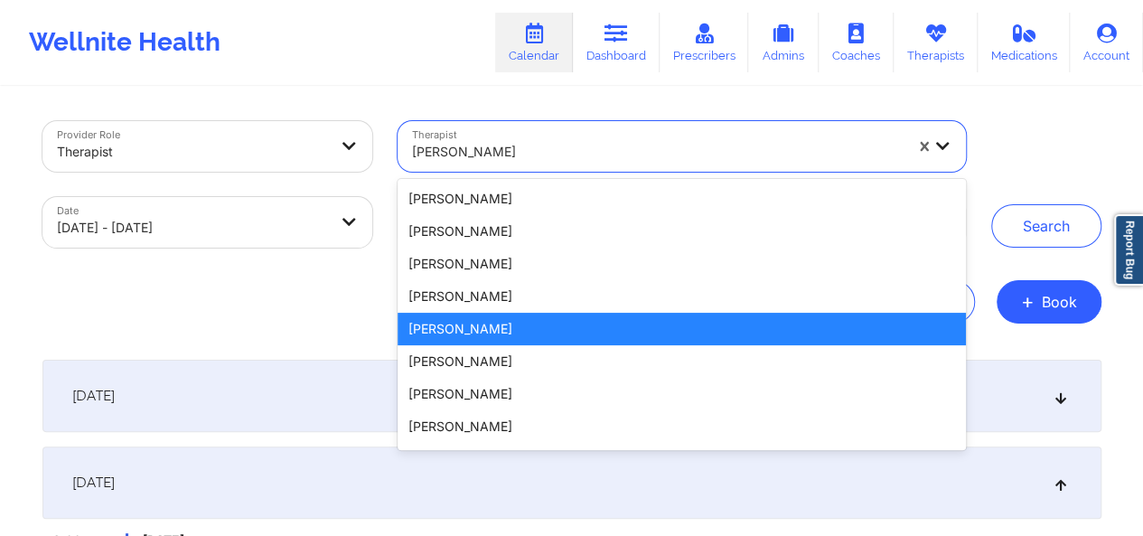
click at [614, 164] on div "[PERSON_NAME]" at bounding box center [657, 152] width 491 height 40
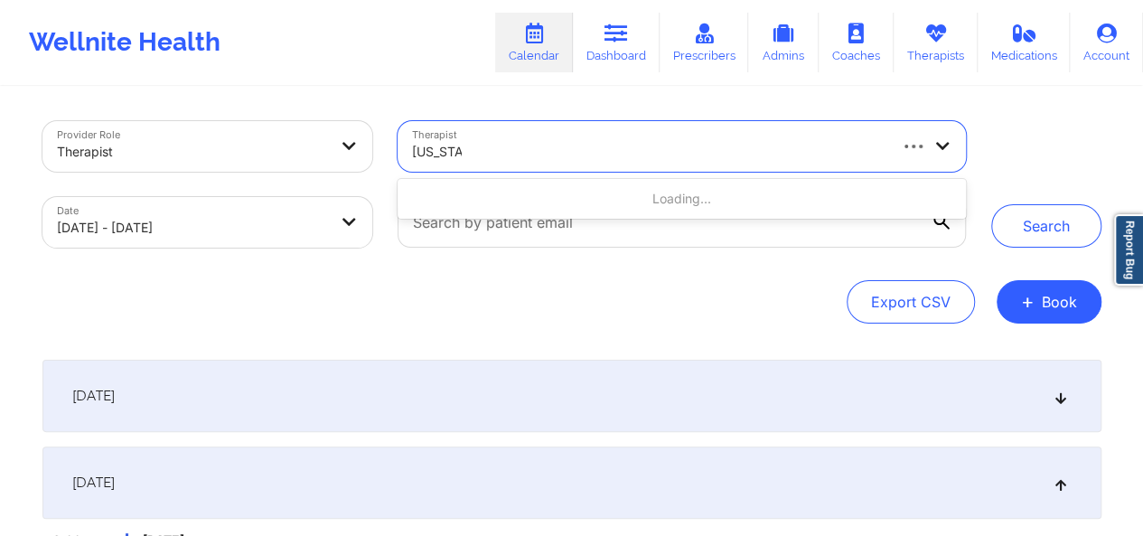
type input "[US_STATE] g"
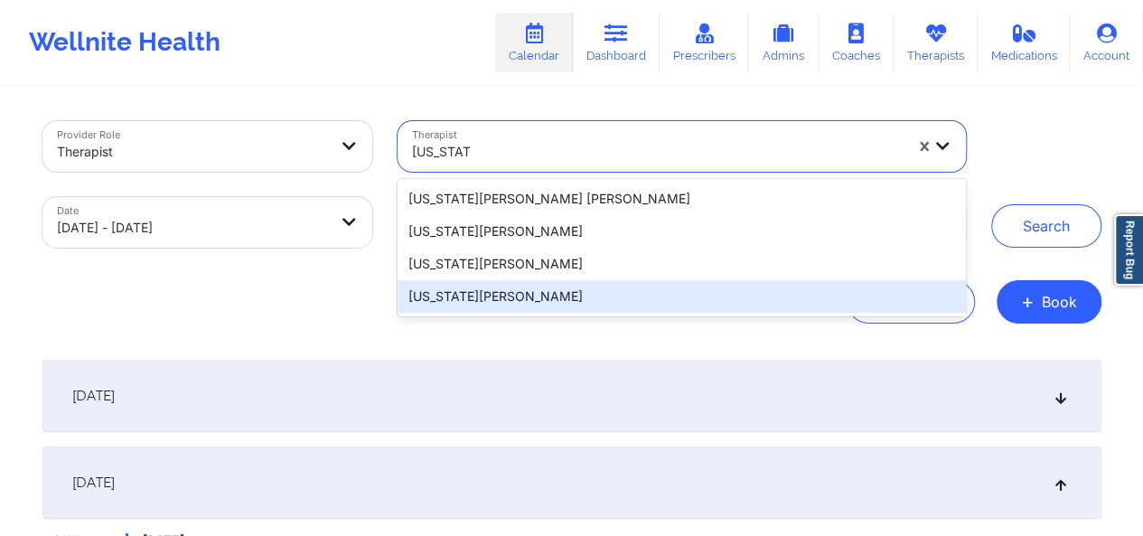
click at [516, 297] on div "[US_STATE][PERSON_NAME]" at bounding box center [682, 296] width 568 height 33
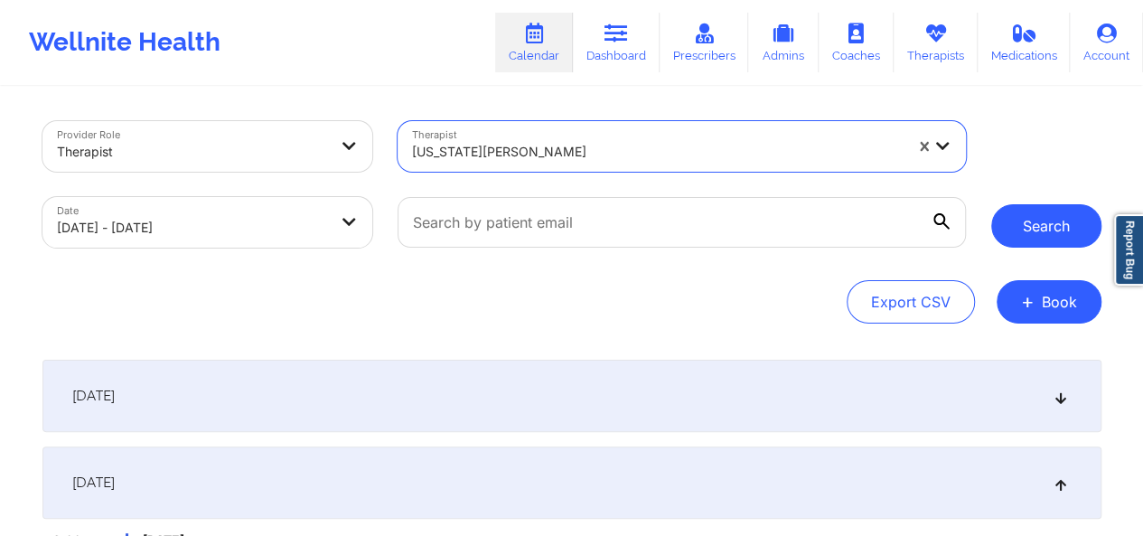
click at [1068, 217] on button "Search" at bounding box center [1046, 225] width 110 height 43
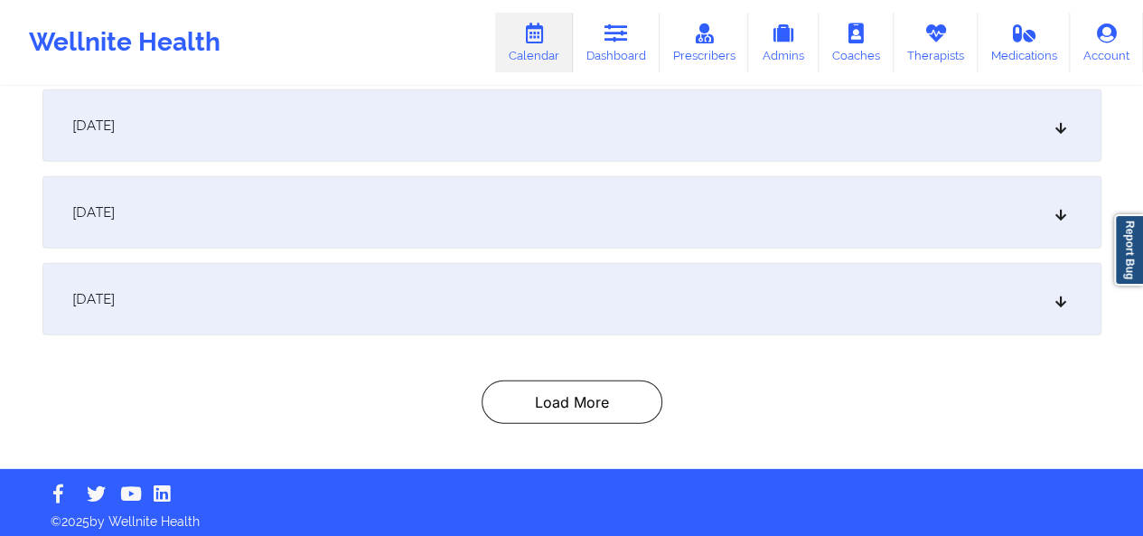
scroll to position [2393, 0]
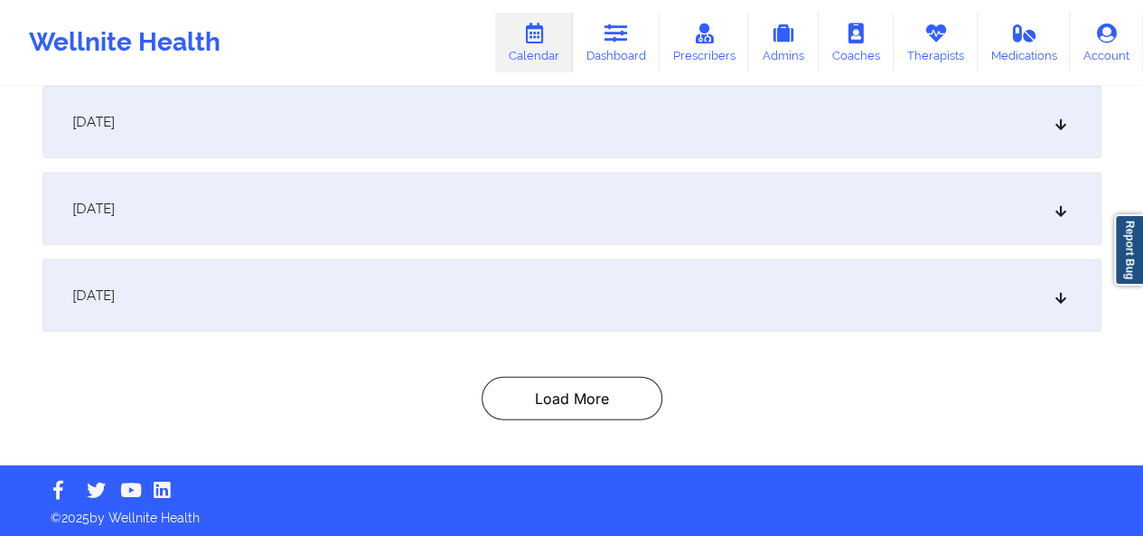
click at [1063, 300] on icon at bounding box center [1060, 295] width 15 height 13
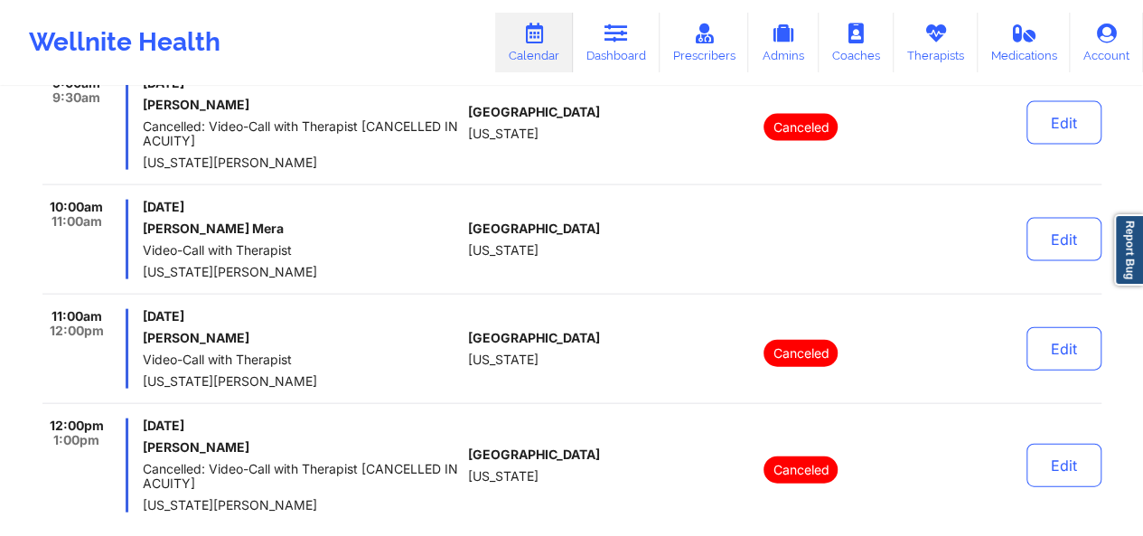
scroll to position [1857, 0]
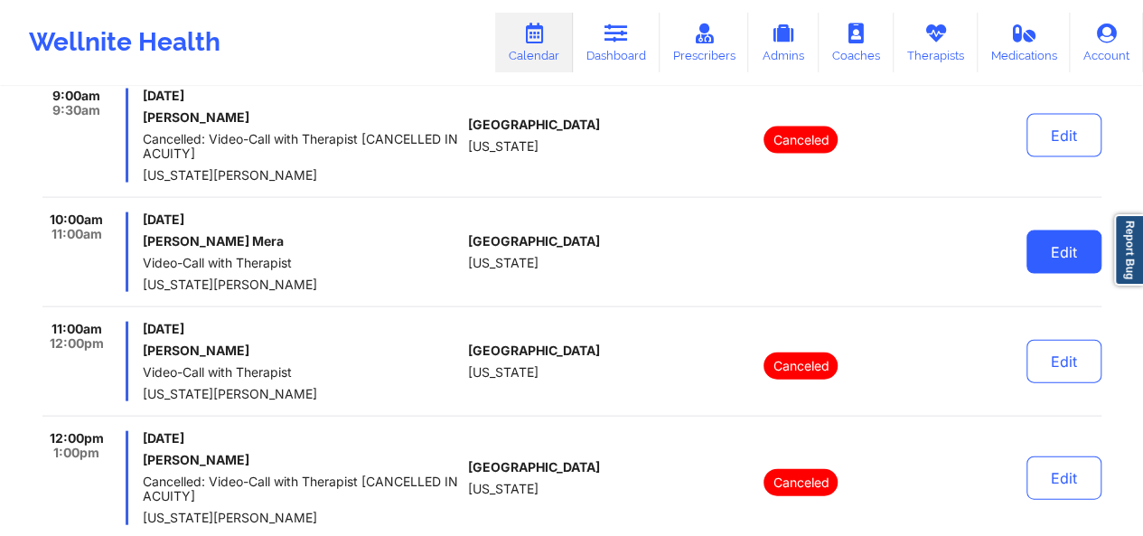
click at [1054, 265] on button "Edit" at bounding box center [1064, 251] width 75 height 43
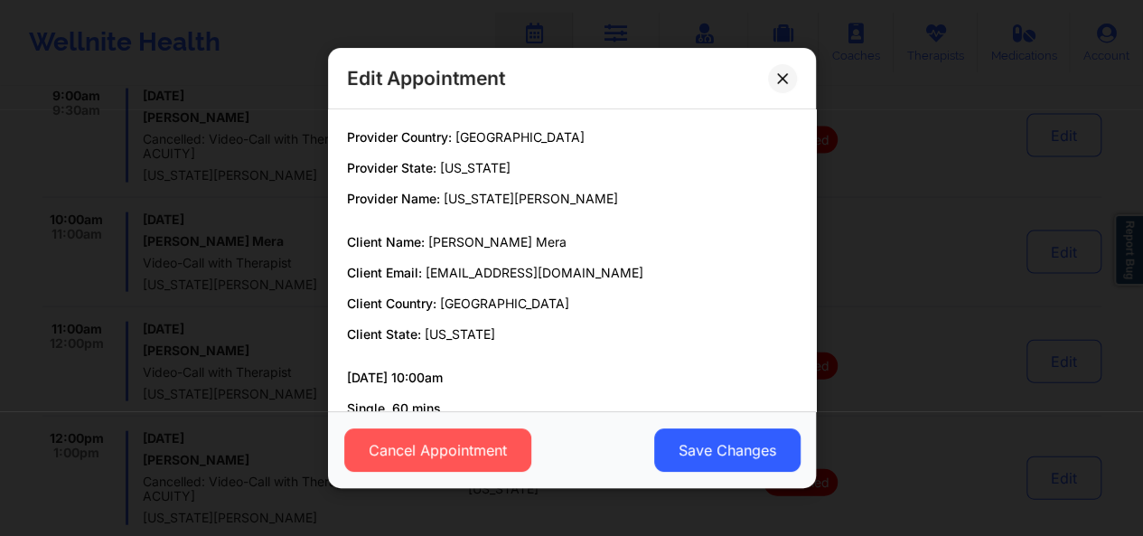
scroll to position [108, 0]
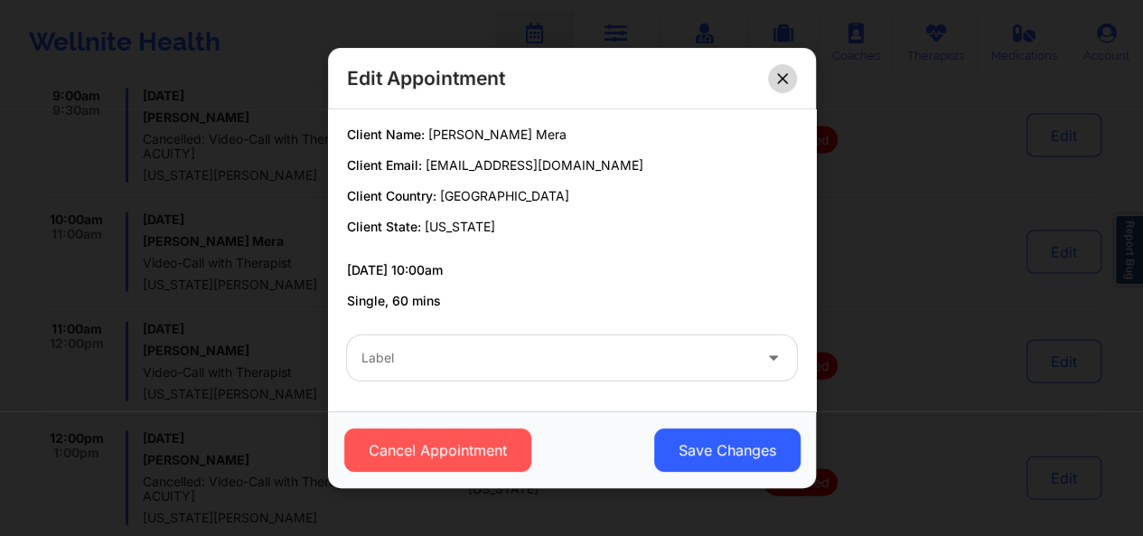
click at [790, 68] on button at bounding box center [782, 77] width 29 height 29
